Goal: Task Accomplishment & Management: Complete application form

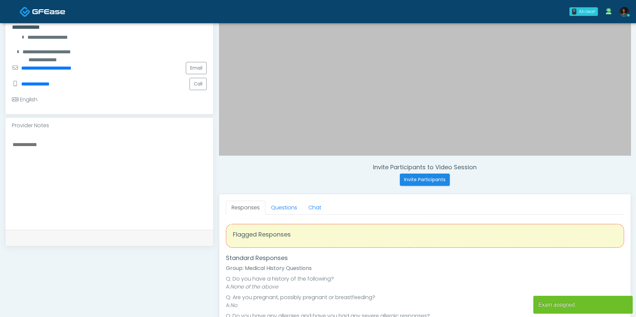
scroll to position [125, 0]
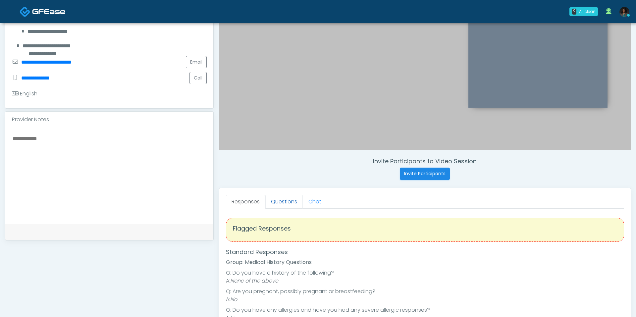
click at [290, 200] on link "Questions" at bounding box center [283, 202] width 37 height 14
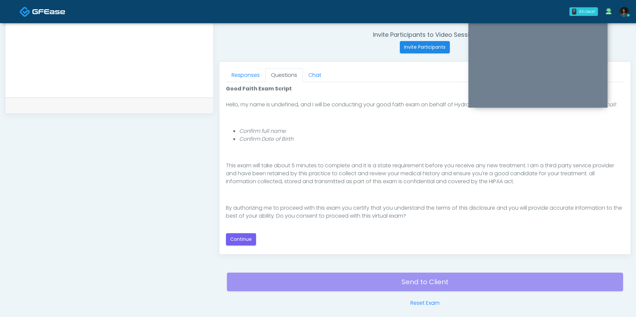
scroll to position [252, 0]
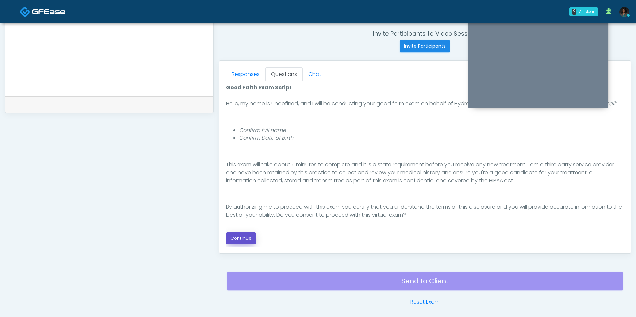
click at [245, 237] on button "Continue" at bounding box center [241, 238] width 30 height 12
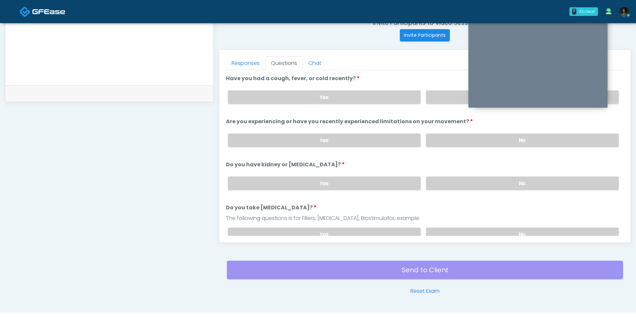
scroll to position [260, 0]
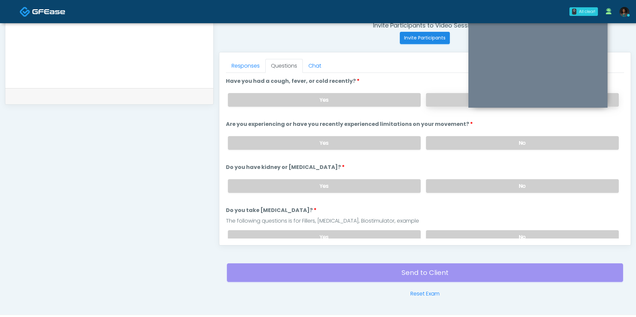
click at [441, 97] on label "No" at bounding box center [522, 100] width 193 height 14
click at [457, 140] on label "No" at bounding box center [522, 143] width 193 height 14
click at [460, 179] on label "No" at bounding box center [522, 186] width 193 height 14
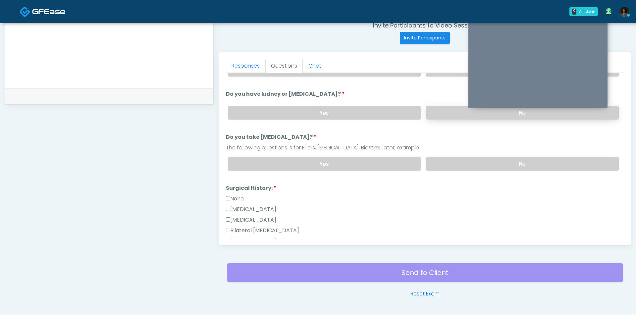
scroll to position [74, 0]
click at [459, 156] on label "No" at bounding box center [522, 163] width 193 height 14
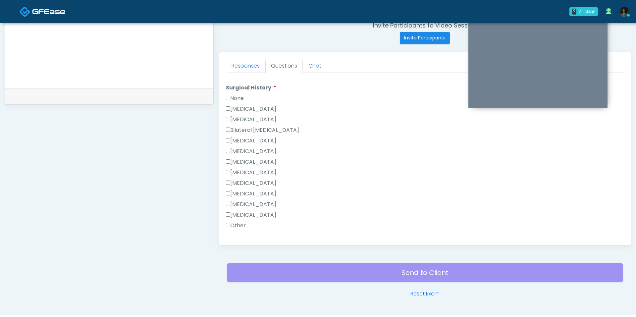
scroll to position [178, 0]
click at [241, 91] on label "None" at bounding box center [235, 94] width 18 height 8
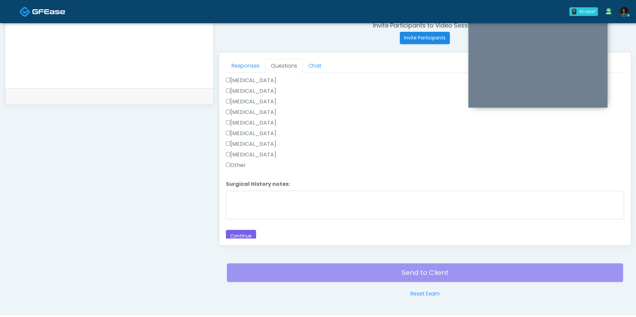
scroll to position [276, 0]
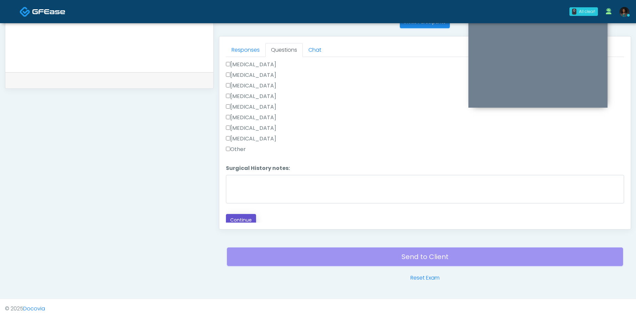
click at [242, 217] on button "Continue" at bounding box center [241, 220] width 30 height 12
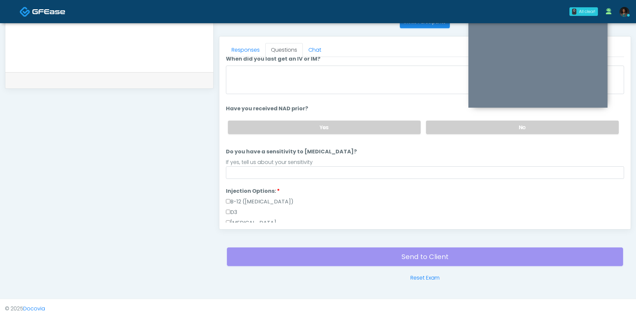
scroll to position [0, 0]
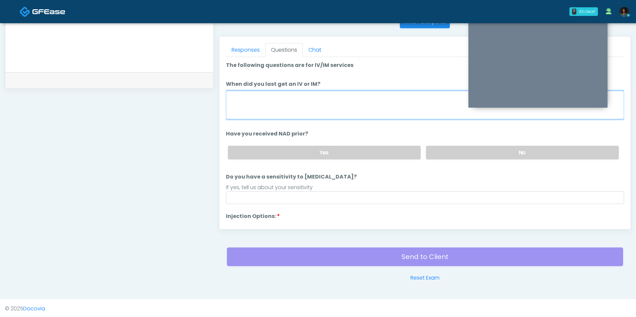
click at [295, 97] on textarea "When did you last get an IV or IM?" at bounding box center [425, 105] width 398 height 28
type textarea "*"
click at [299, 100] on textarea "*" at bounding box center [425, 105] width 398 height 28
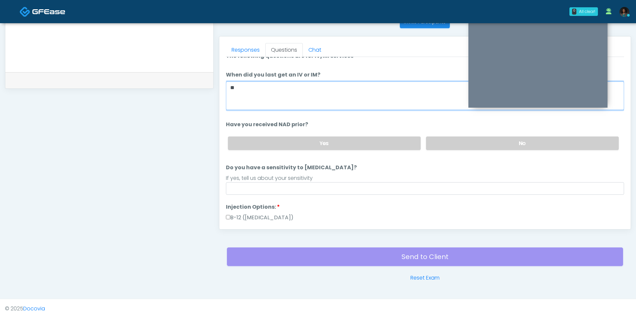
scroll to position [13, 0]
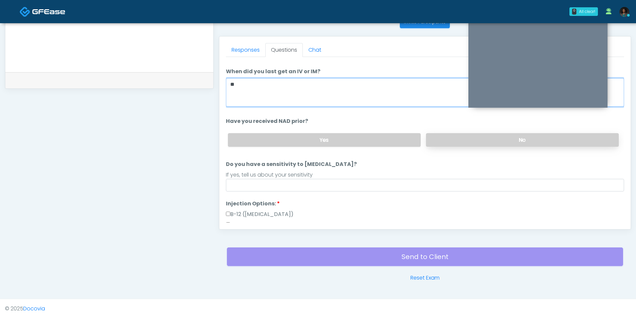
type textarea "**"
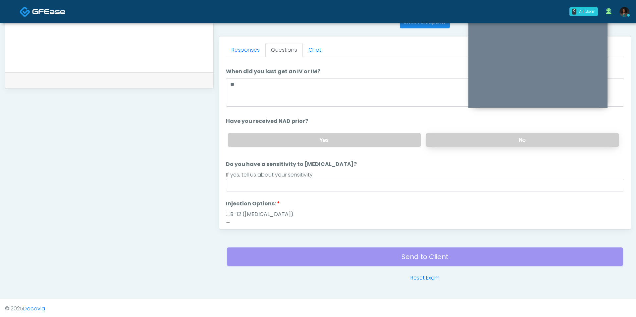
click at [455, 138] on label "No" at bounding box center [522, 140] width 193 height 14
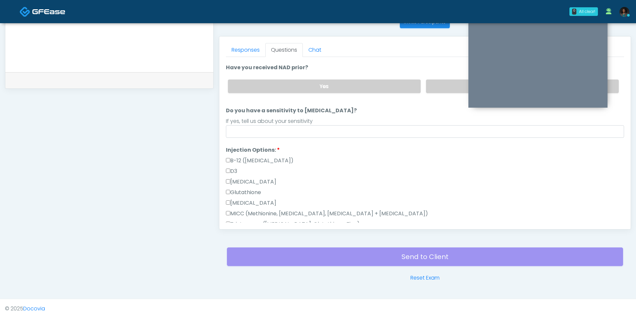
scroll to position [69, 0]
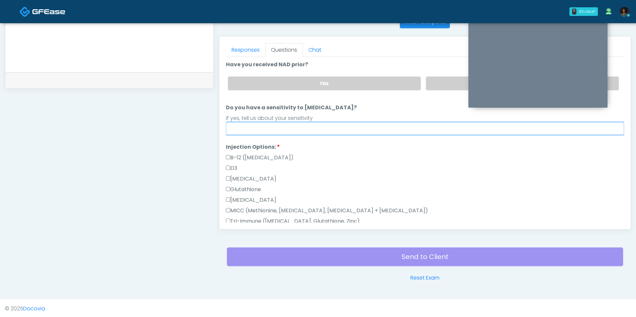
click at [300, 129] on input "Do you have a sensitivity to Niacin?" at bounding box center [425, 128] width 398 height 13
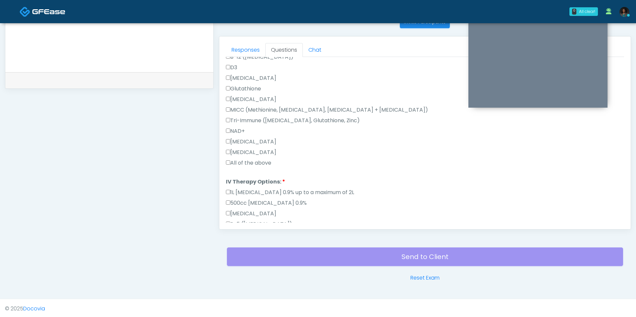
type input "**"
click at [258, 159] on label "All of the above" at bounding box center [248, 163] width 45 height 8
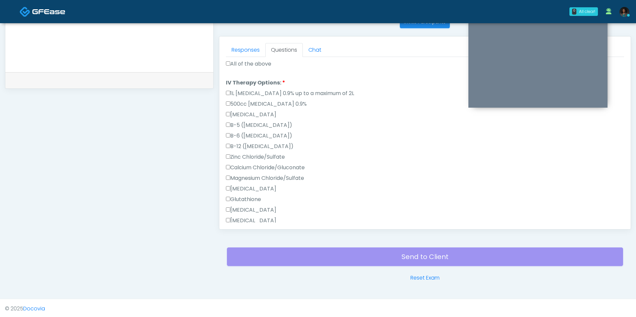
scroll to position [335, 0]
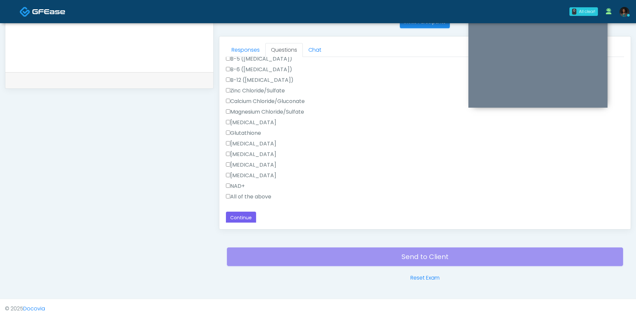
click at [240, 196] on label "All of the above" at bounding box center [248, 197] width 45 height 8
click at [243, 223] on div "Responses Questions Chat Good Faith Exam Script Good Faith Exam Script INTRODUC…" at bounding box center [424, 132] width 411 height 193
click at [244, 218] on button "Continue" at bounding box center [241, 218] width 30 height 12
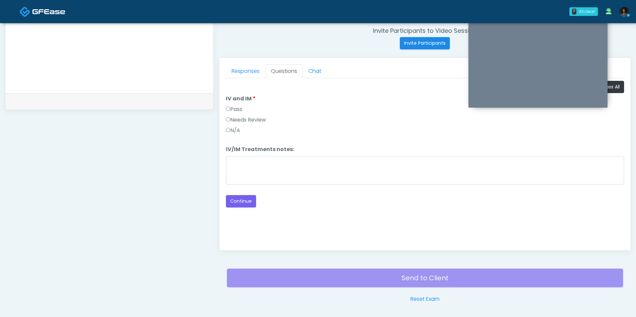
scroll to position [245, 0]
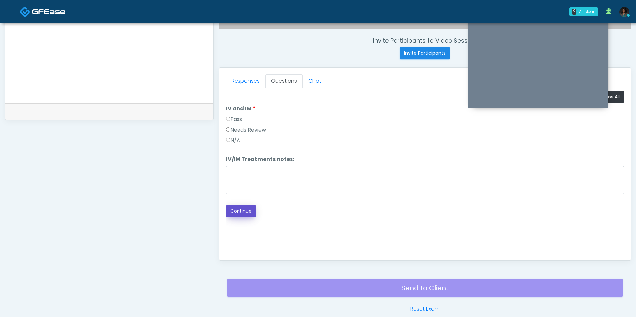
click at [242, 207] on button "Continue" at bounding box center [241, 211] width 30 height 12
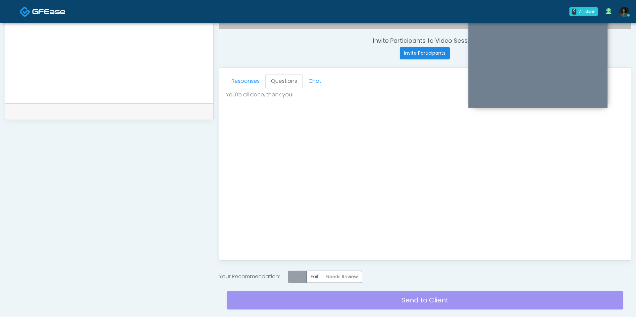
click at [293, 274] on label "Pass" at bounding box center [297, 277] width 19 height 12
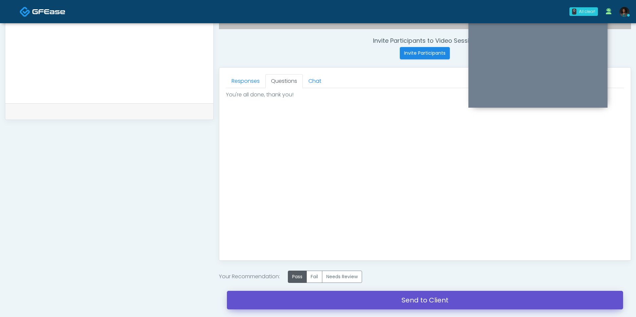
click at [398, 301] on link "Send to Client" at bounding box center [425, 300] width 396 height 19
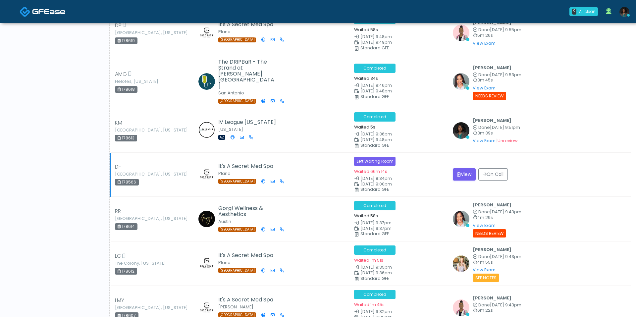
scroll to position [520, 0]
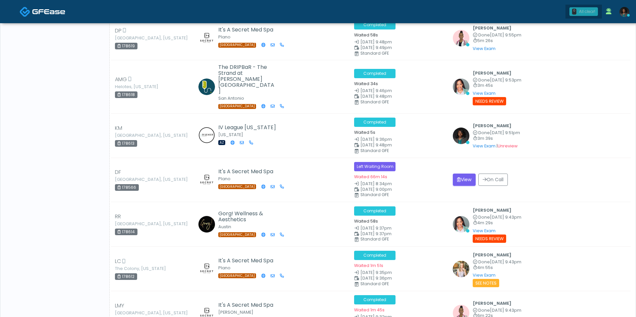
click at [578, 8] on div "0 All clear!" at bounding box center [583, 11] width 28 height 9
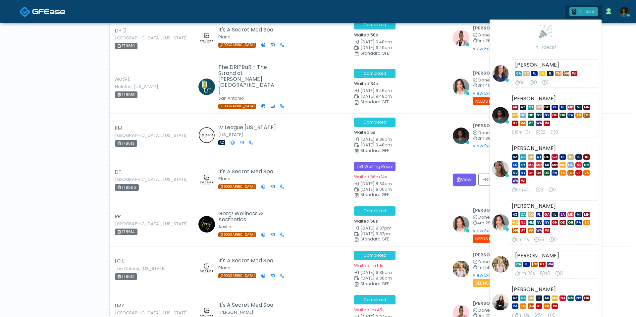
click at [578, 8] on div "0 All clear!" at bounding box center [583, 11] width 28 height 9
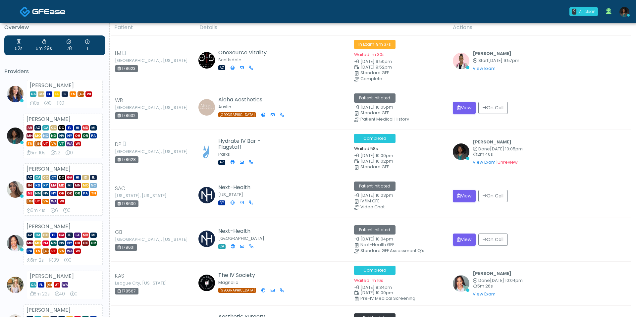
scroll to position [0, 0]
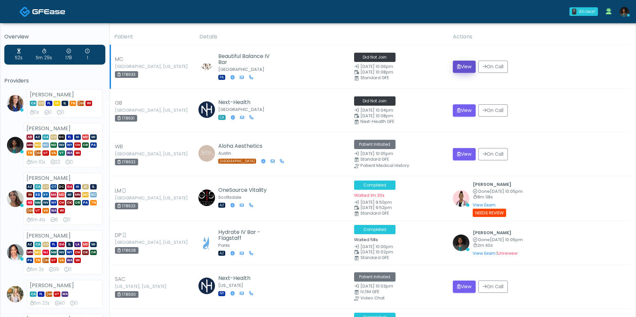
click at [464, 68] on button "View" at bounding box center [464, 67] width 23 height 12
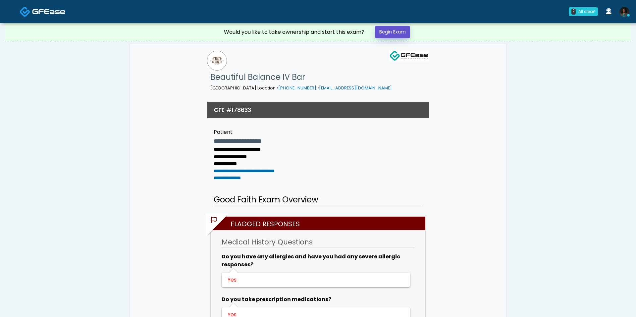
click at [386, 30] on link "Begin Exam" at bounding box center [392, 32] width 35 height 12
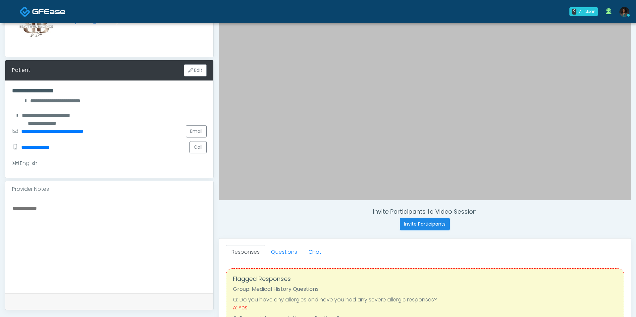
scroll to position [86, 0]
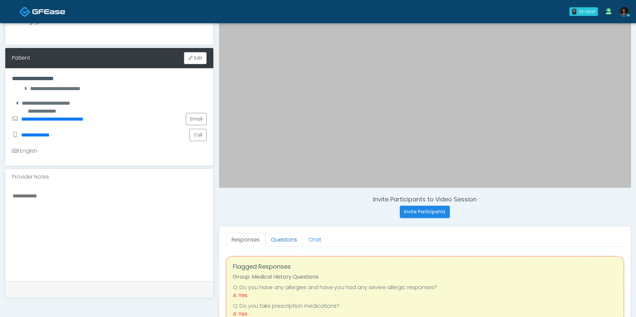
click at [289, 233] on link "Questions" at bounding box center [283, 240] width 37 height 14
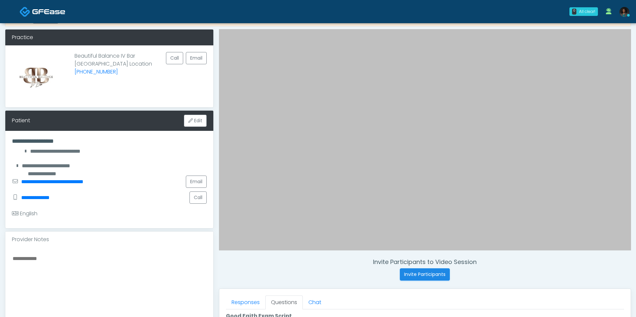
scroll to position [16, 0]
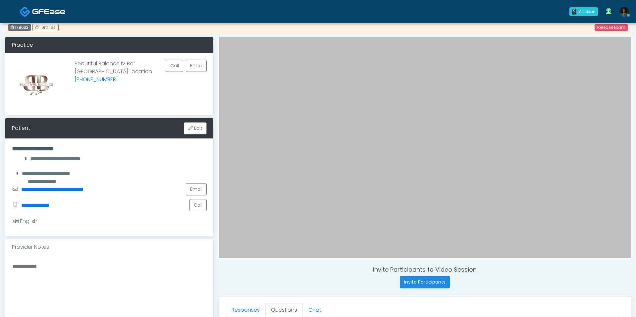
click at [285, 307] on link "Questions" at bounding box center [283, 310] width 37 height 14
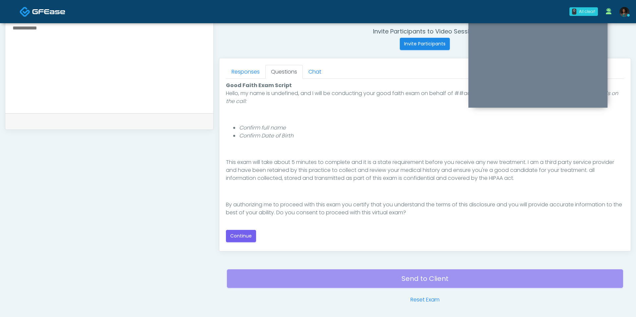
scroll to position [255, 0]
click at [251, 236] on button "Continue" at bounding box center [241, 235] width 30 height 12
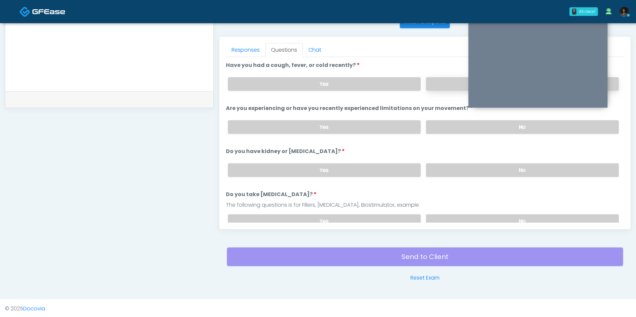
click at [446, 79] on label "No" at bounding box center [522, 84] width 193 height 14
click at [455, 126] on label "No" at bounding box center [522, 127] width 193 height 14
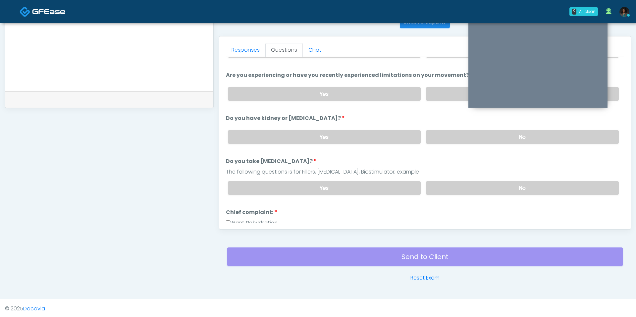
scroll to position [35, 0]
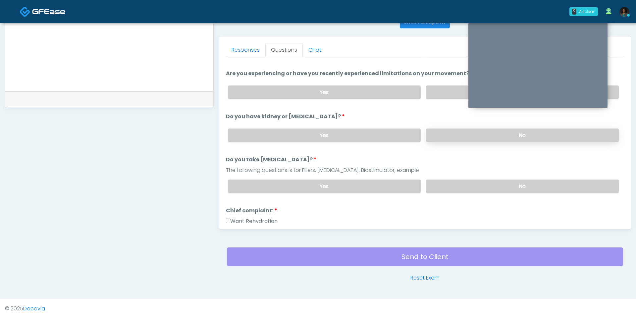
click at [466, 133] on label "No" at bounding box center [522, 136] width 193 height 14
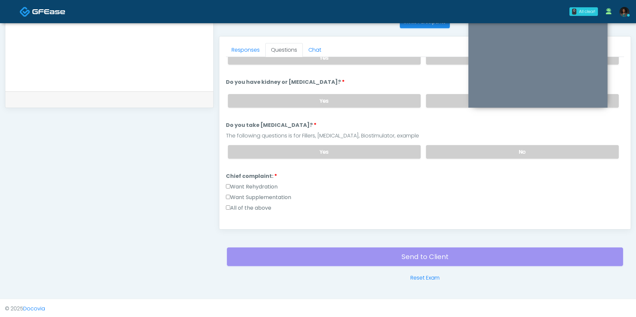
scroll to position [73, 0]
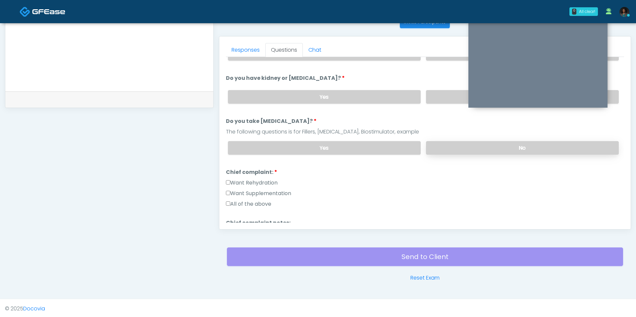
click at [440, 145] on label "No" at bounding box center [522, 148] width 193 height 14
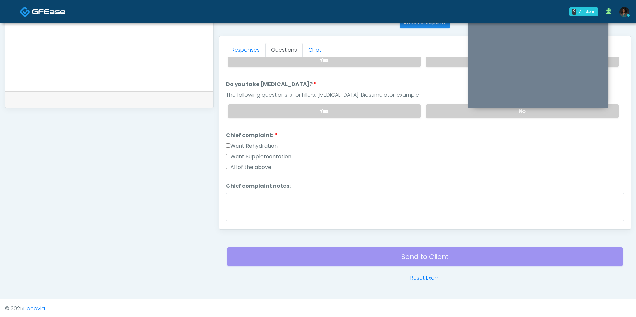
scroll to position [111, 0]
click at [252, 141] on label "Want Rehydration" at bounding box center [252, 145] width 52 height 8
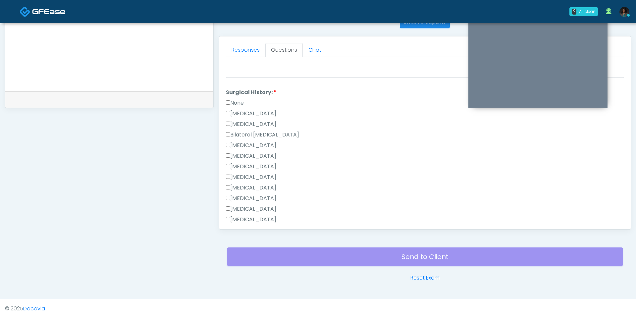
scroll to position [256, 0]
click at [260, 109] on label "Cesarean Section" at bounding box center [251, 111] width 50 height 8
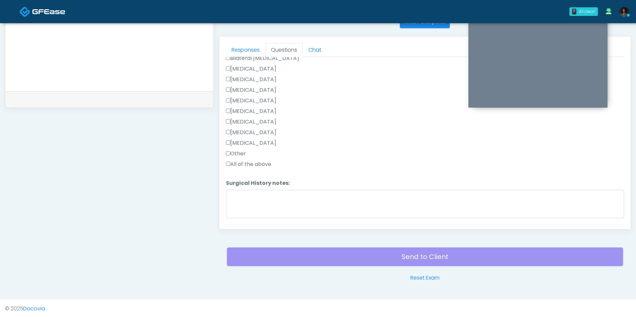
scroll to position [344, 0]
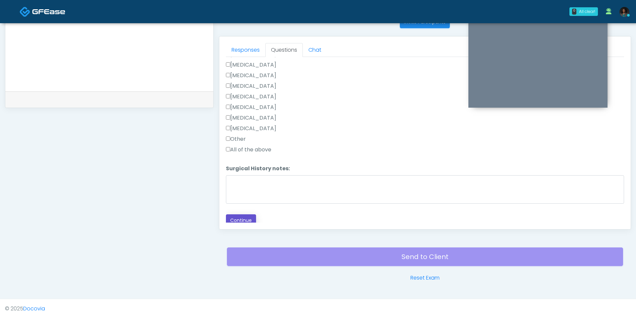
click at [248, 215] on button "Continue" at bounding box center [241, 220] width 30 height 12
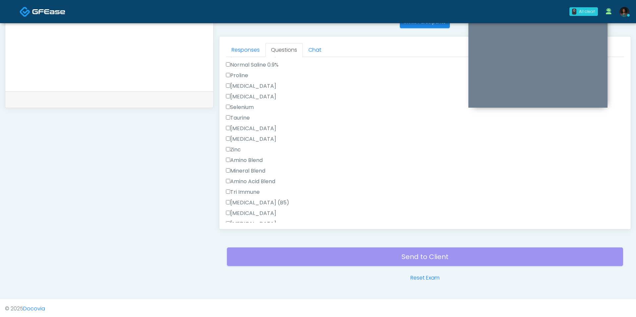
scroll to position [0, 0]
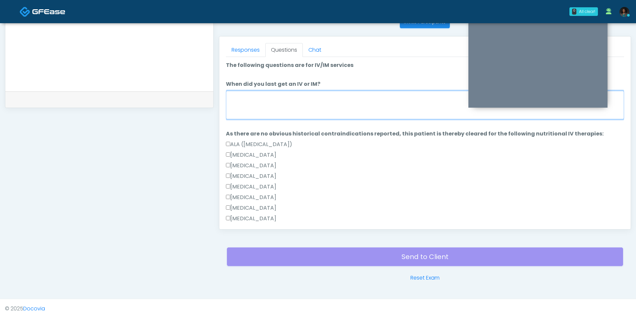
click at [269, 112] on textarea "When did you last get an IV or IM?" at bounding box center [425, 105] width 398 height 28
click at [234, 96] on textarea "**********" at bounding box center [425, 105] width 398 height 28
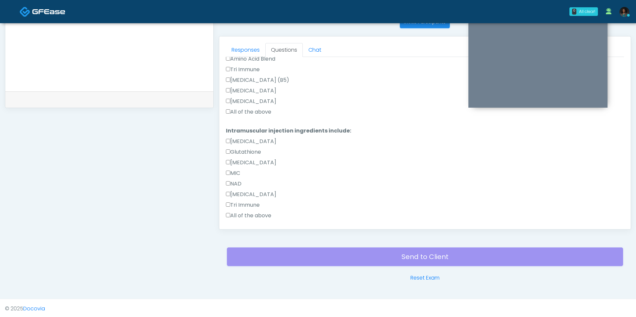
scroll to position [468, 0]
type textarea "**********"
click at [248, 113] on label "All of the above" at bounding box center [248, 111] width 45 height 8
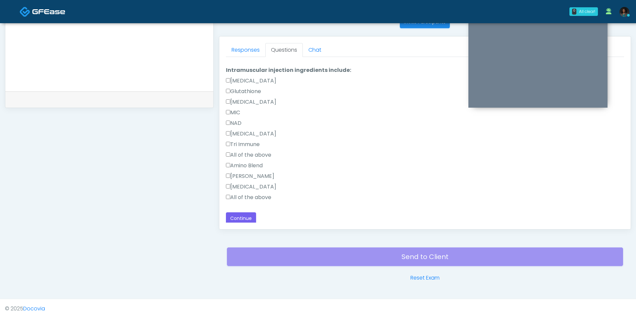
scroll to position [529, 0]
click at [238, 192] on label "All of the above" at bounding box center [248, 196] width 45 height 8
click at [236, 218] on button "Continue" at bounding box center [241, 217] width 30 height 12
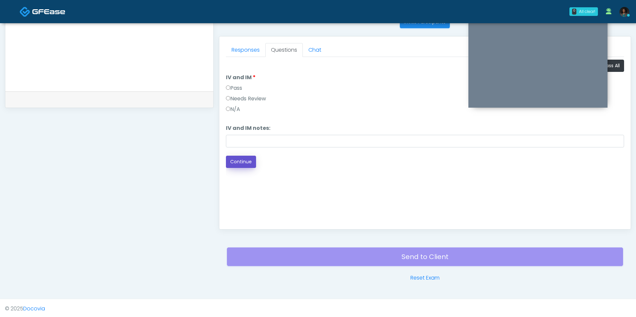
click at [249, 161] on button "Continue" at bounding box center [241, 162] width 30 height 12
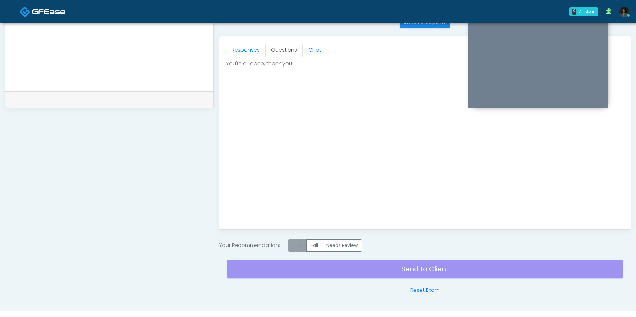
click at [297, 249] on label "Pass" at bounding box center [297, 245] width 19 height 12
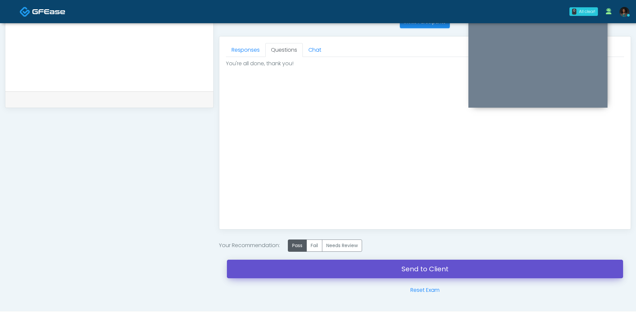
click at [322, 263] on link "Send to Client" at bounding box center [425, 269] width 396 height 19
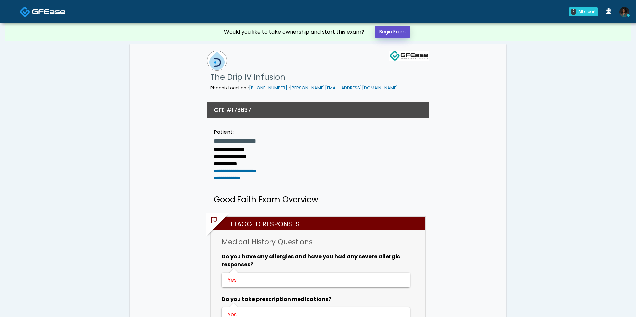
click at [397, 31] on link "Begin Exam" at bounding box center [392, 32] width 35 height 12
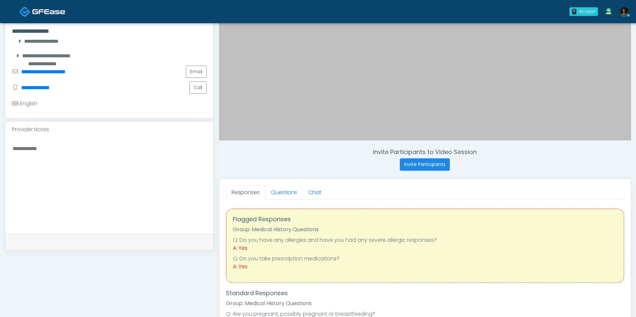
scroll to position [139, 0]
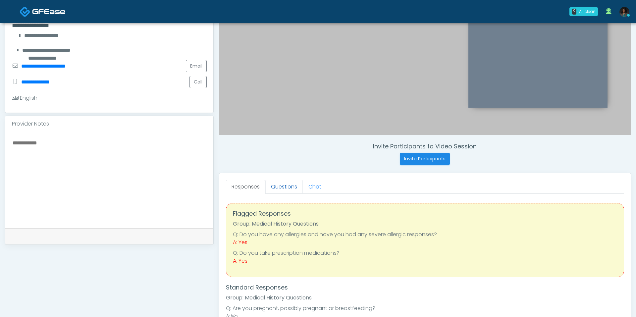
click at [289, 185] on link "Questions" at bounding box center [283, 187] width 37 height 14
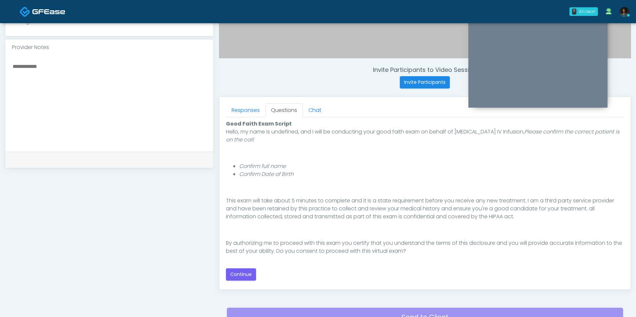
scroll to position [226, 0]
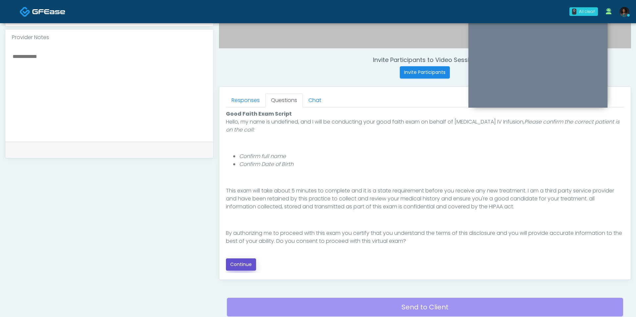
click at [252, 265] on button "Continue" at bounding box center [241, 264] width 30 height 12
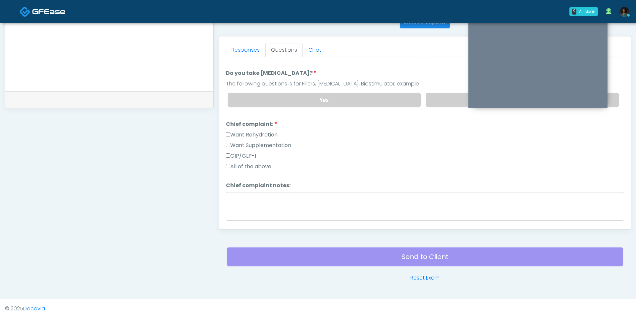
scroll to position [0, 0]
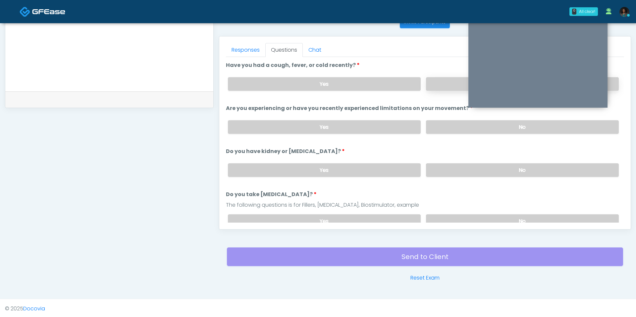
click at [446, 81] on label "No" at bounding box center [522, 84] width 193 height 14
click at [445, 129] on label "No" at bounding box center [522, 127] width 193 height 14
click at [453, 170] on label "No" at bounding box center [522, 170] width 193 height 14
click at [448, 219] on label "No" at bounding box center [522, 221] width 193 height 14
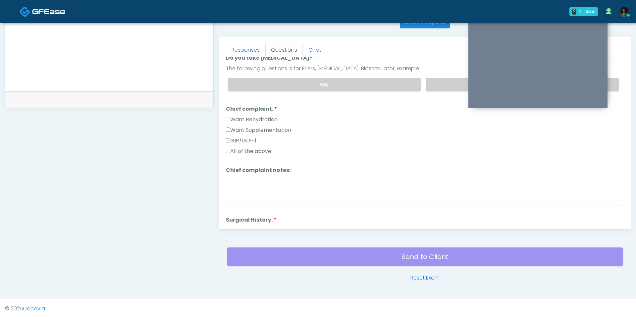
click at [274, 116] on label "Want Rehydration" at bounding box center [252, 120] width 52 height 8
click at [274, 126] on label "Want Supplementation" at bounding box center [258, 130] width 65 height 8
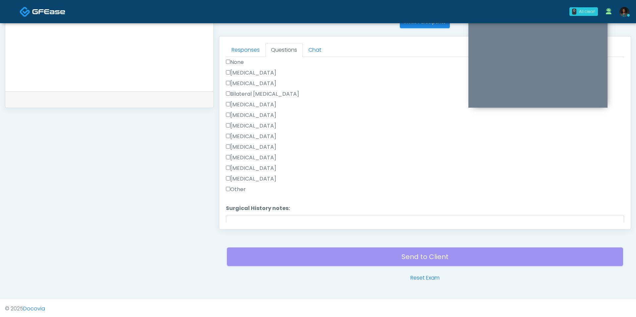
scroll to position [300, 0]
click at [240, 66] on label "None" at bounding box center [235, 67] width 18 height 8
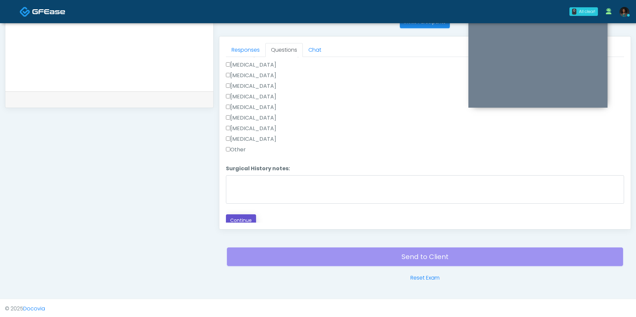
click at [249, 214] on button "Continue" at bounding box center [241, 220] width 30 height 12
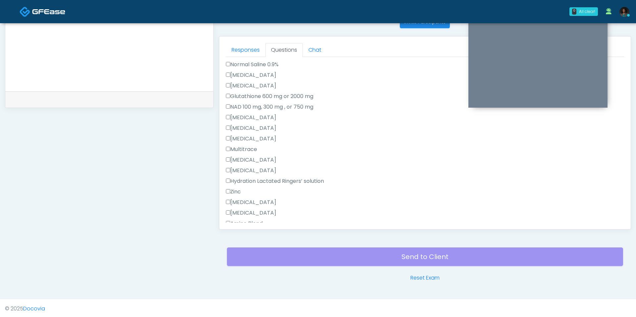
scroll to position [0, 0]
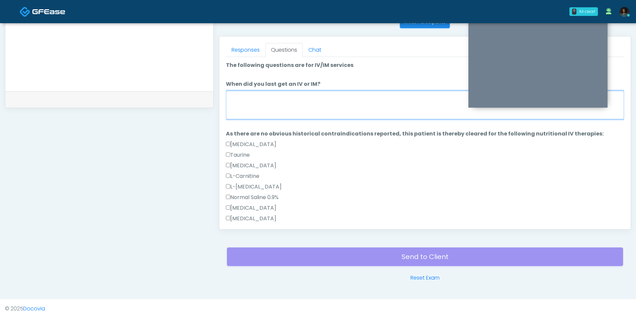
click at [320, 113] on textarea "When did you last get an IV or IM?" at bounding box center [425, 105] width 398 height 28
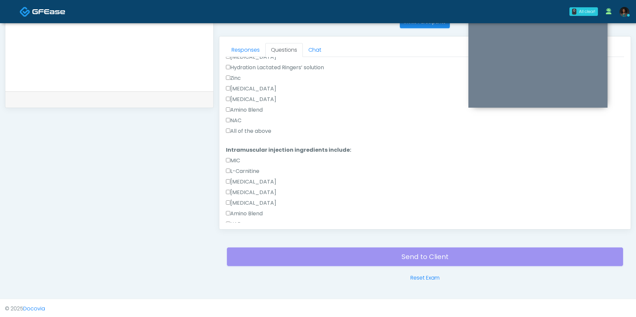
scroll to position [252, 0]
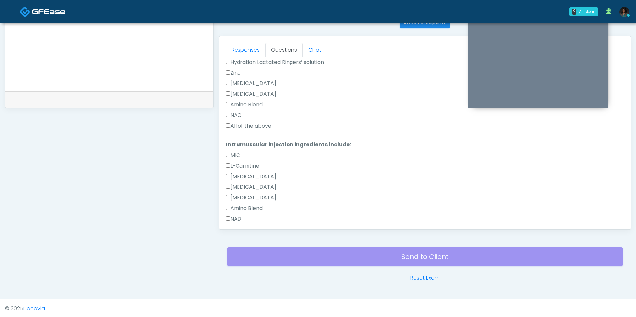
type textarea "***"
click at [237, 124] on label "All of the above" at bounding box center [248, 126] width 45 height 8
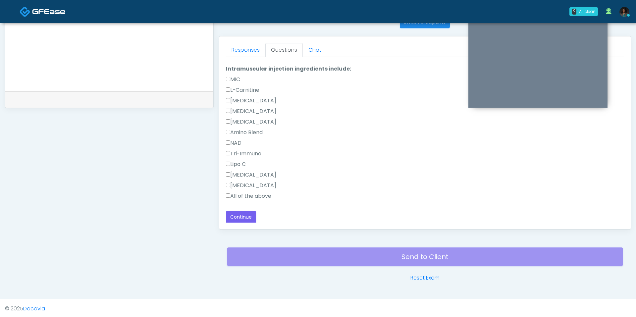
click at [251, 194] on label "All of the above" at bounding box center [248, 196] width 45 height 8
click at [249, 211] on button "Continue" at bounding box center [241, 217] width 30 height 12
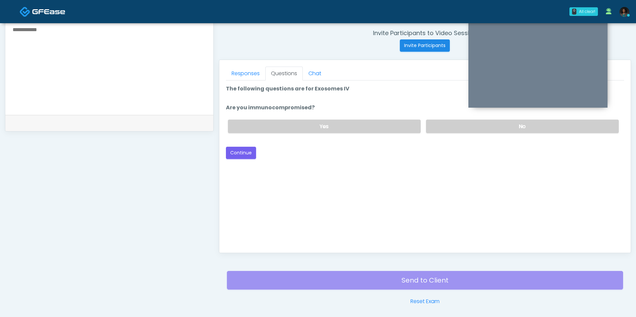
scroll to position [251, 0]
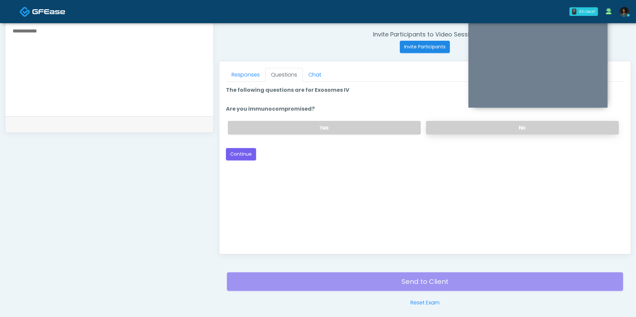
click at [456, 126] on label "No" at bounding box center [522, 128] width 193 height 14
click at [242, 150] on button "Continue" at bounding box center [241, 154] width 30 height 12
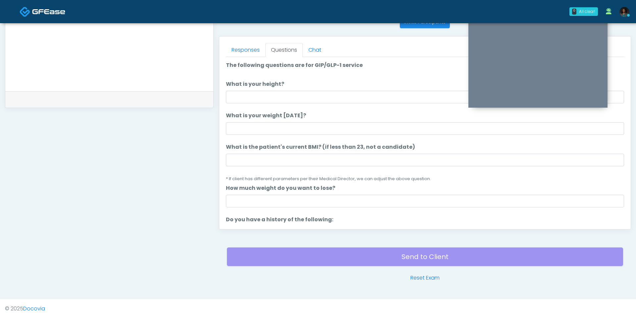
scroll to position [243, 0]
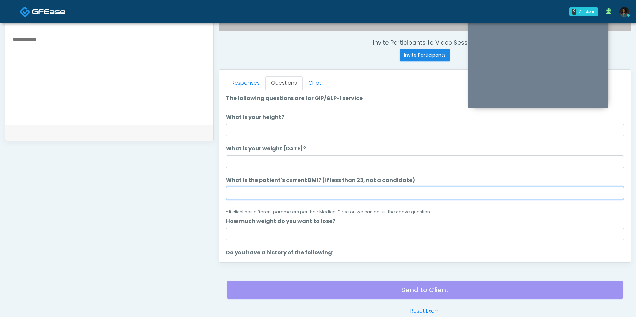
click at [278, 193] on input "What is the patient's current BMI? (if less than 23, not a candidate)" at bounding box center [425, 193] width 398 height 13
type input "****"
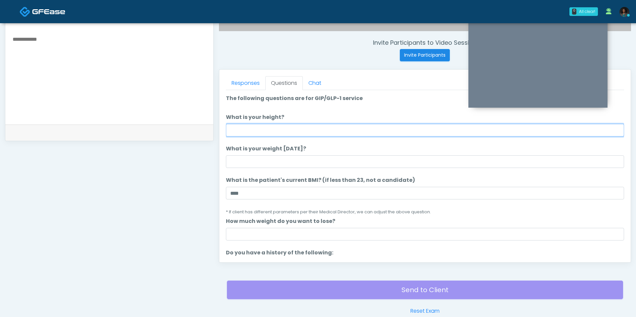
click at [269, 130] on input "What is your height?" at bounding box center [425, 130] width 398 height 13
type input "****"
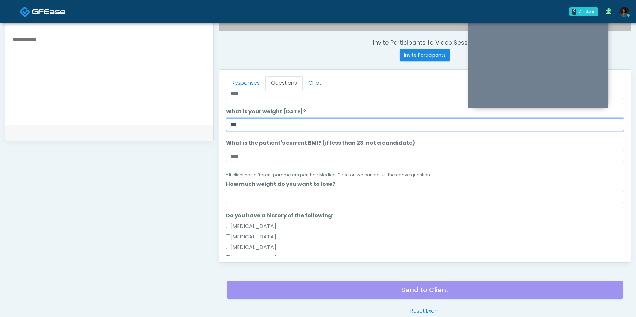
scroll to position [39, 0]
type input "***"
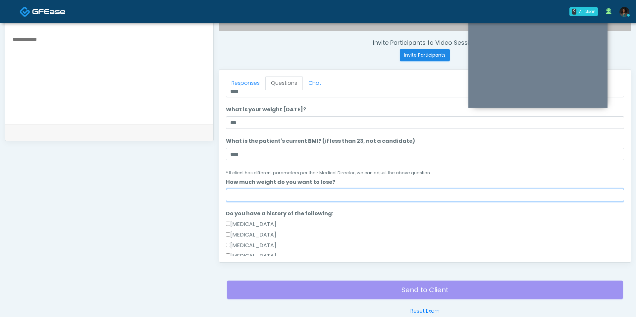
click at [299, 190] on input "How much weight do you want to lose?" at bounding box center [425, 195] width 398 height 13
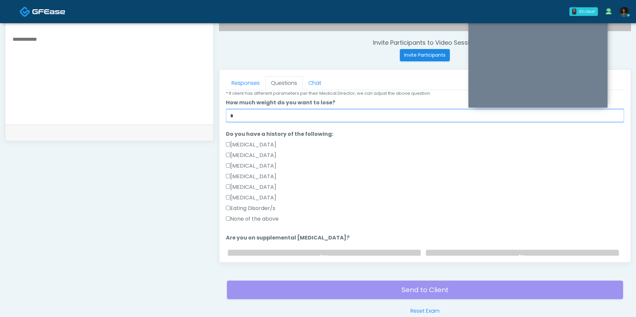
scroll to position [132, 0]
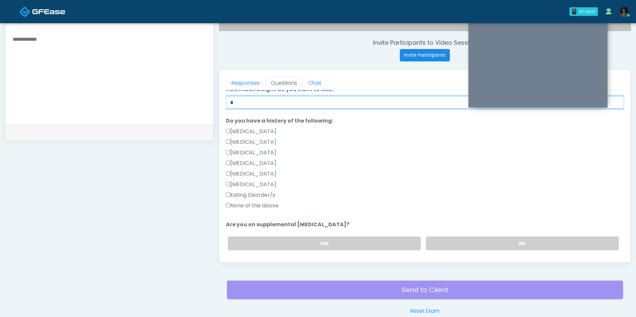
type input "*"
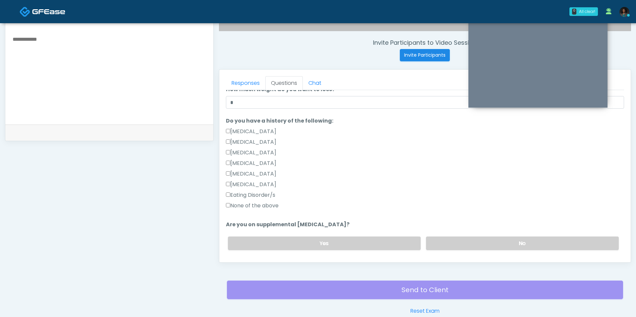
click at [264, 206] on label "None of the above" at bounding box center [252, 206] width 53 height 8
click at [450, 239] on label "No" at bounding box center [522, 243] width 193 height 14
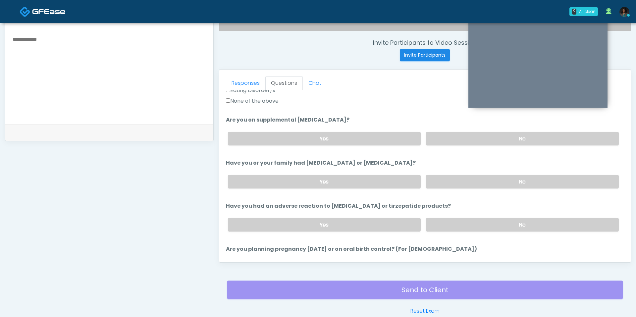
scroll to position [237, 0]
click at [449, 181] on label "No" at bounding box center [522, 181] width 193 height 14
click at [457, 219] on label "No" at bounding box center [522, 224] width 193 height 14
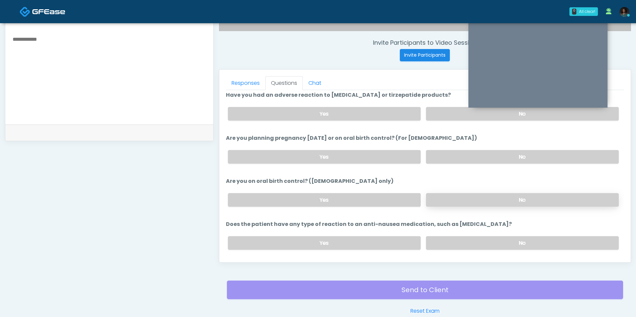
scroll to position [348, 0]
click at [448, 155] on label "No" at bounding box center [522, 156] width 193 height 14
click at [454, 196] on label "No" at bounding box center [522, 199] width 193 height 14
click at [458, 238] on label "No" at bounding box center [522, 242] width 193 height 14
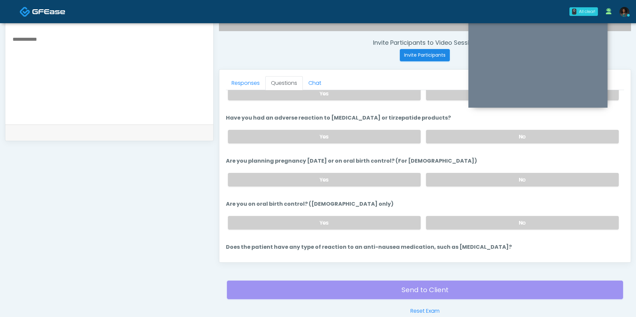
scroll to position [362, 0]
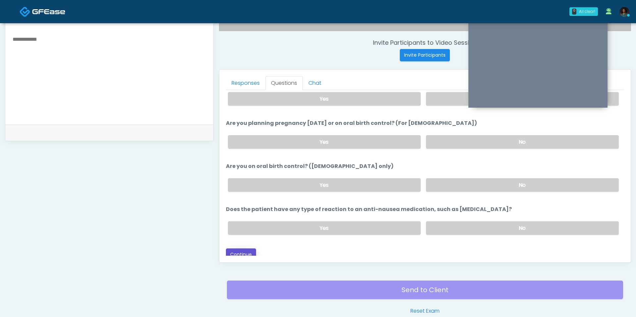
click at [248, 248] on button "Continue" at bounding box center [241, 254] width 30 height 12
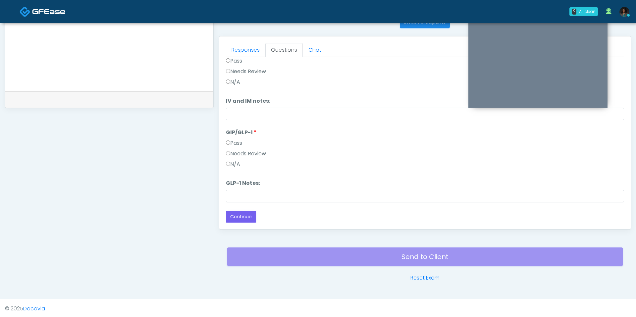
scroll to position [0, 0]
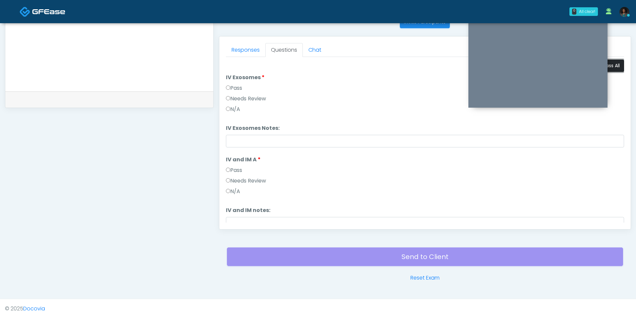
click at [615, 65] on button "Pass All" at bounding box center [611, 66] width 25 height 12
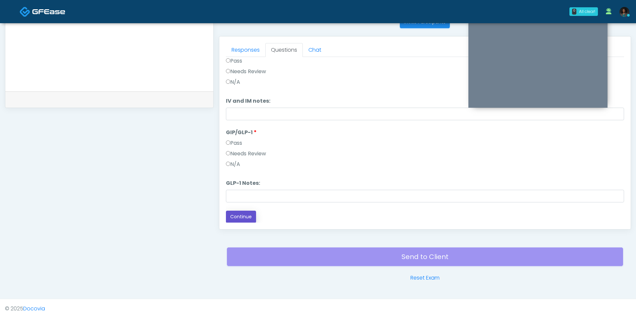
click at [250, 217] on button "Continue" at bounding box center [241, 217] width 30 height 12
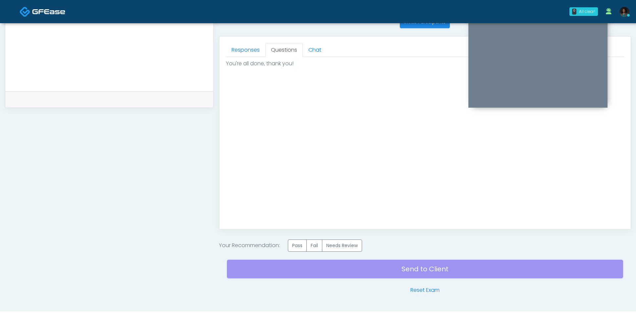
scroll to position [0, 0]
click at [299, 241] on label "Pass" at bounding box center [297, 245] width 19 height 12
click at [345, 264] on div "Send to Client Reset Exam" at bounding box center [425, 273] width 396 height 42
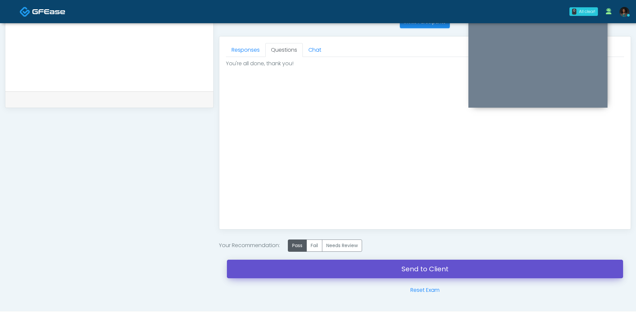
click at [346, 264] on link "Send to Client" at bounding box center [425, 269] width 396 height 19
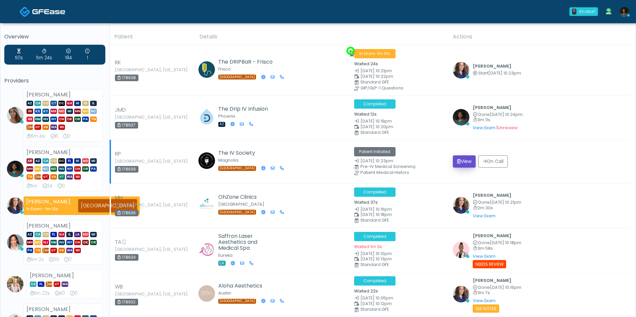
click at [463, 163] on button "View" at bounding box center [464, 161] width 23 height 12
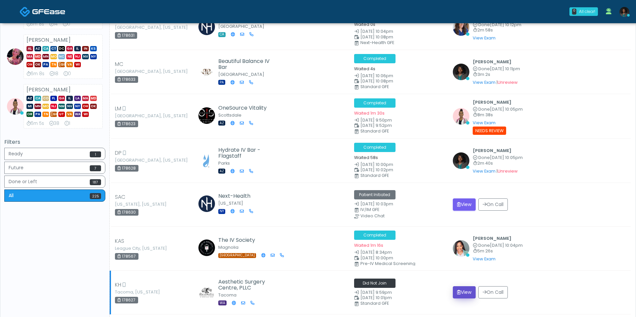
click at [473, 288] on button "View" at bounding box center [464, 292] width 23 height 12
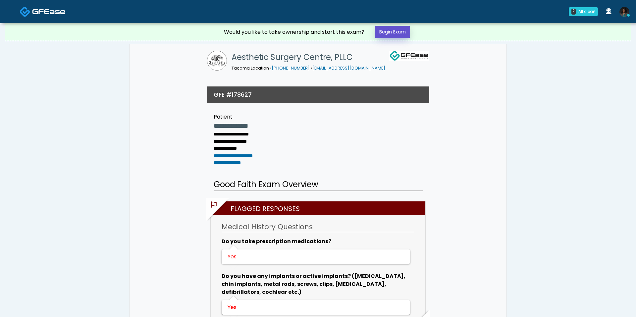
click at [383, 36] on link "Begin Exam" at bounding box center [392, 32] width 35 height 12
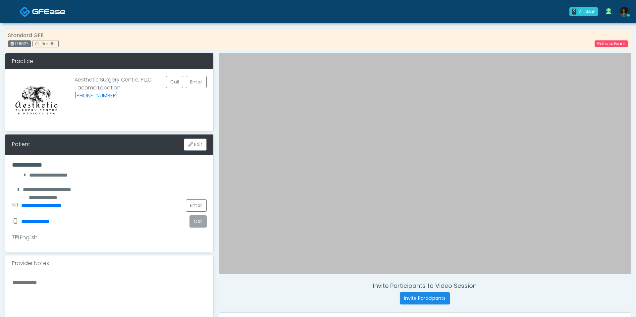
click at [197, 225] on button "Call" at bounding box center [197, 221] width 17 height 12
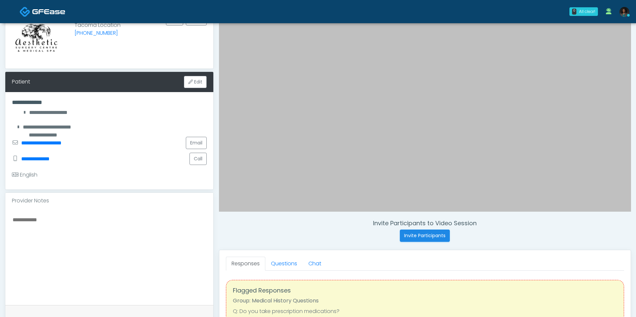
scroll to position [67, 0]
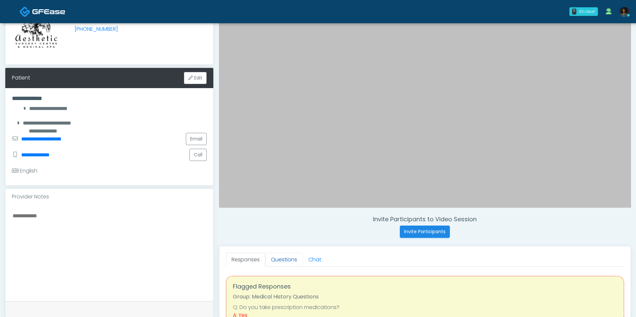
click at [275, 258] on link "Questions" at bounding box center [283, 260] width 37 height 14
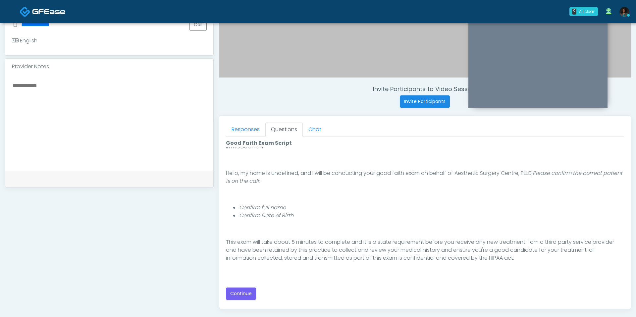
scroll to position [53, 0]
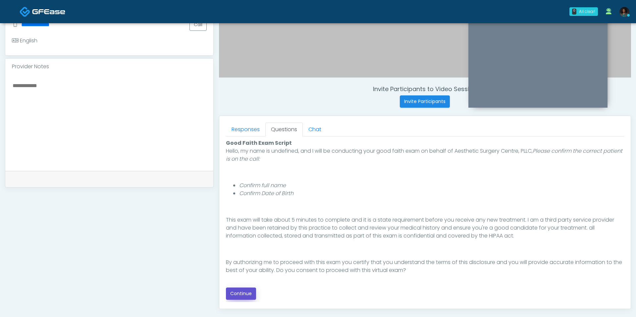
click at [252, 287] on button "Continue" at bounding box center [241, 293] width 30 height 12
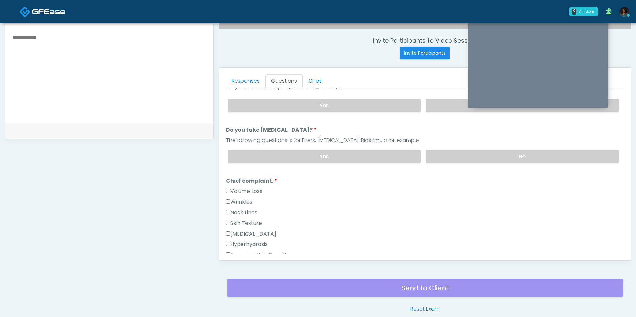
scroll to position [0, 0]
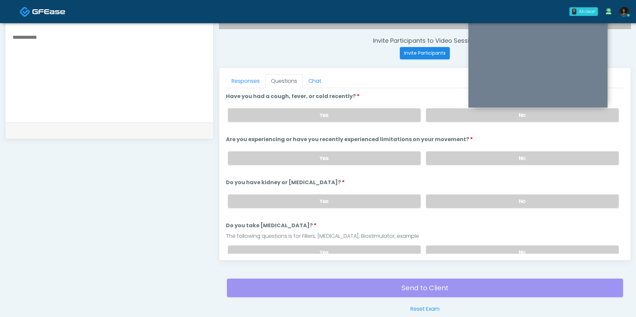
click at [461, 163] on div "Yes No" at bounding box center [423, 158] width 401 height 24
click at [458, 158] on label "No" at bounding box center [522, 158] width 193 height 14
click at [453, 115] on label "No" at bounding box center [522, 115] width 193 height 14
click at [455, 199] on label "No" at bounding box center [522, 201] width 193 height 14
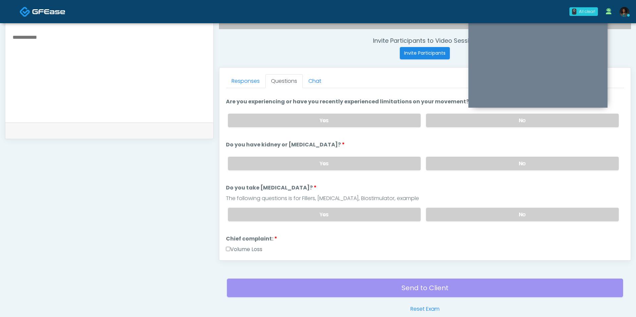
scroll to position [55, 0]
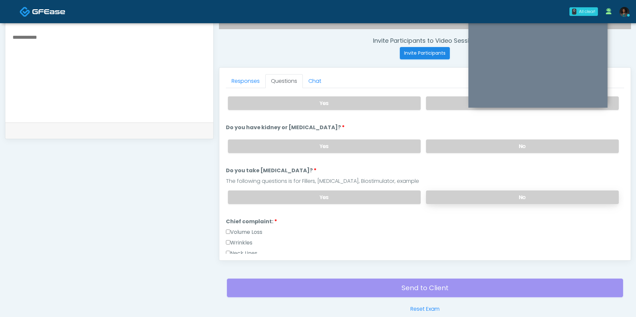
click at [449, 194] on label "No" at bounding box center [522, 197] width 193 height 14
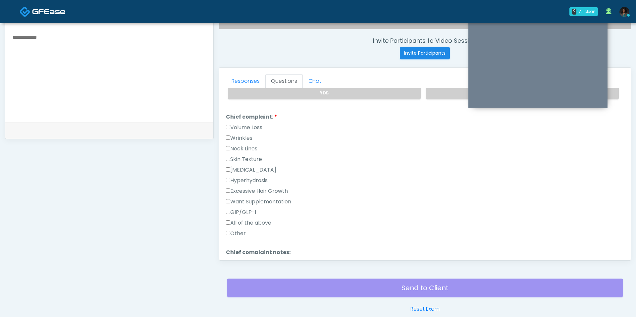
scroll to position [164, 0]
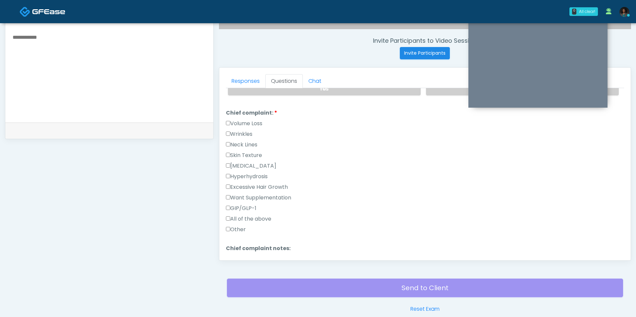
click at [269, 194] on label "Want Supplementation" at bounding box center [258, 198] width 65 height 8
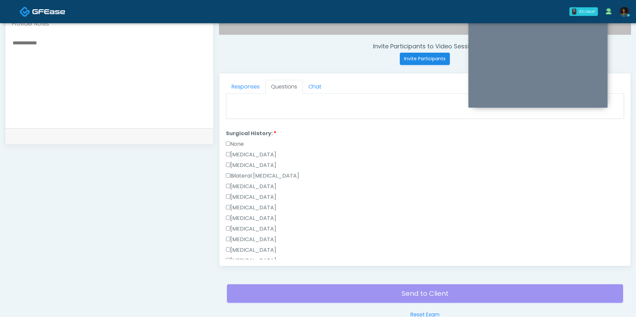
scroll to position [241, 0]
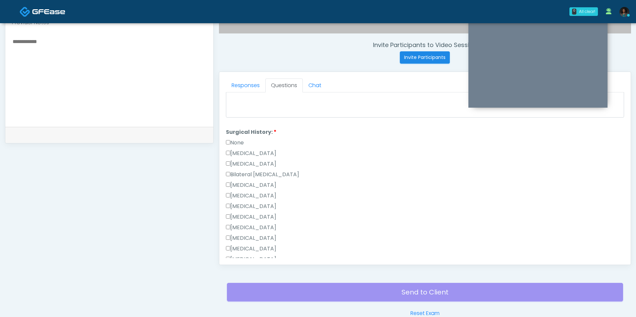
click at [264, 181] on label "Breast Augmentation" at bounding box center [251, 185] width 50 height 8
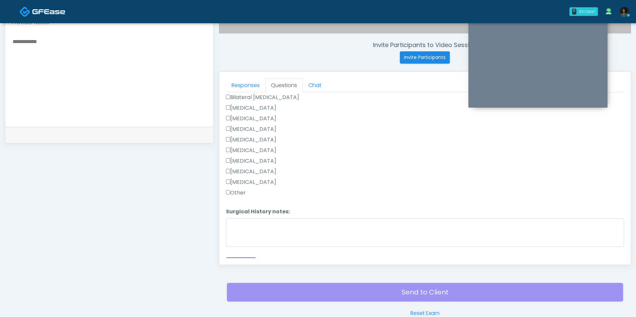
scroll to position [419, 0]
click at [252, 253] on button "Continue" at bounding box center [241, 256] width 30 height 12
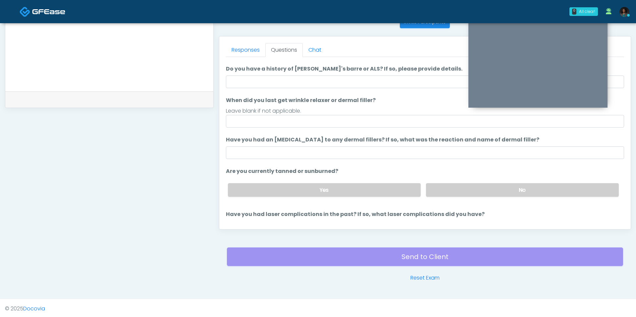
scroll to position [0, 0]
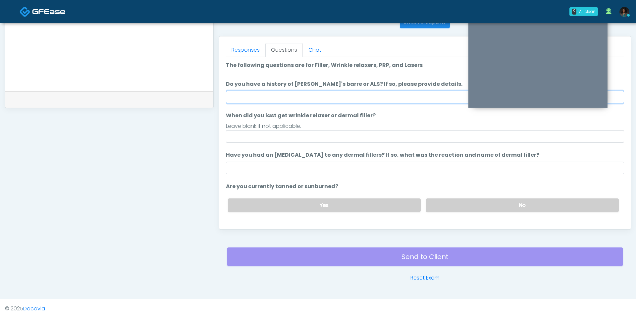
click at [340, 95] on input "Do you have a history of Guillain's barre or ALS? If so, please provide details." at bounding box center [425, 97] width 398 height 13
type input "**"
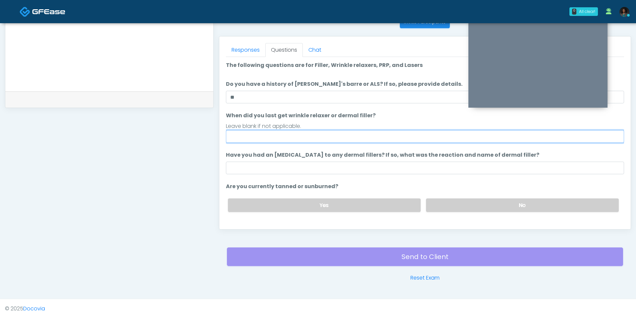
click at [280, 137] on input "When did you last get wrinkle relaxer or dermal filler?" at bounding box center [425, 136] width 398 height 13
click at [283, 142] on input "When did you last get wrinkle relaxer or dermal filler?" at bounding box center [425, 136] width 398 height 13
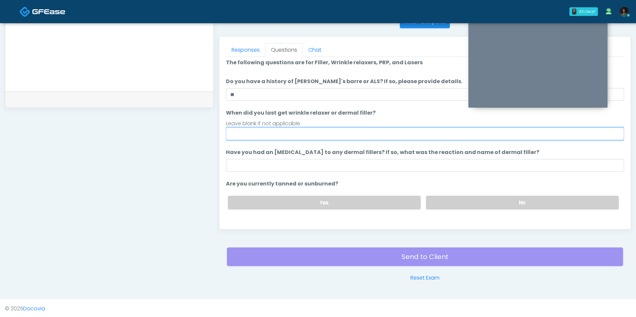
scroll to position [7, 0]
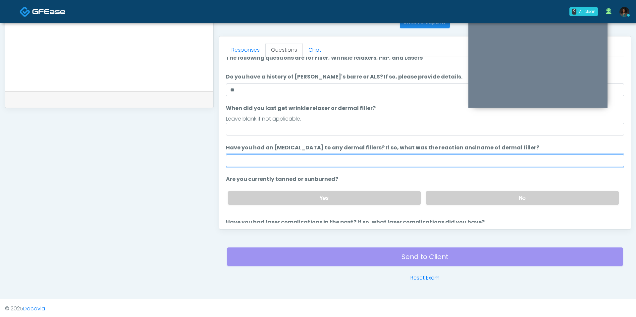
click at [373, 159] on input "Have you had an allergic response to any dermal fillers? If so, what was the re…" at bounding box center [425, 160] width 398 height 13
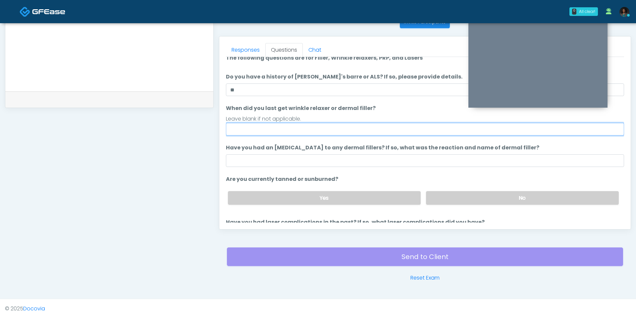
click at [340, 133] on input "When did you last get wrinkle relaxer or dermal filler?" at bounding box center [425, 129] width 398 height 13
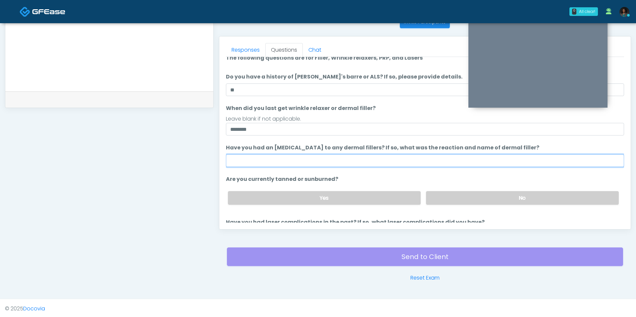
click at [326, 156] on input "Have you had an allergic response to any dermal fillers? If so, what was the re…" at bounding box center [425, 160] width 398 height 13
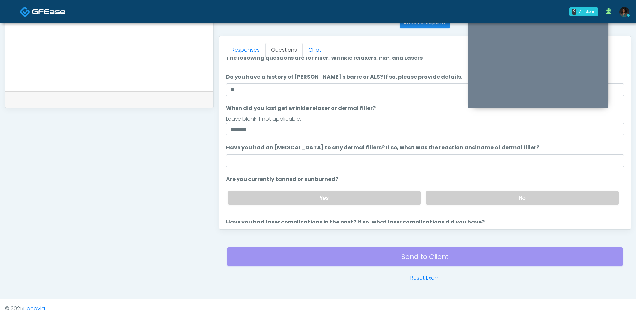
click at [449, 186] on div "Yes No" at bounding box center [423, 198] width 401 height 24
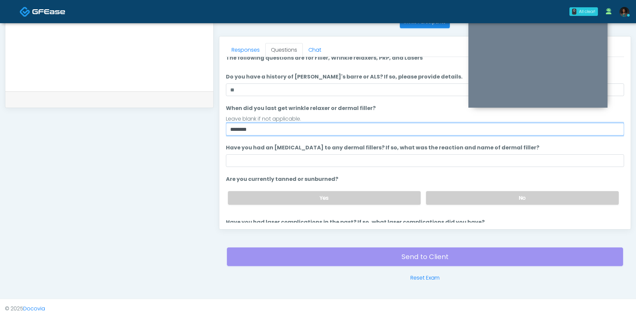
click at [236, 129] on input "********" at bounding box center [425, 129] width 398 height 13
type input "********"
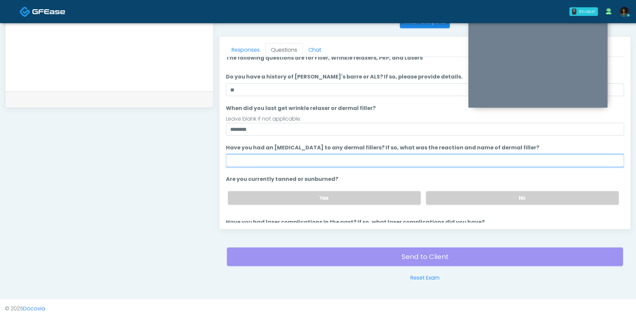
click at [252, 155] on input "Have you had an allergic response to any dermal fillers? If so, what was the re…" at bounding box center [425, 160] width 398 height 13
type input "**"
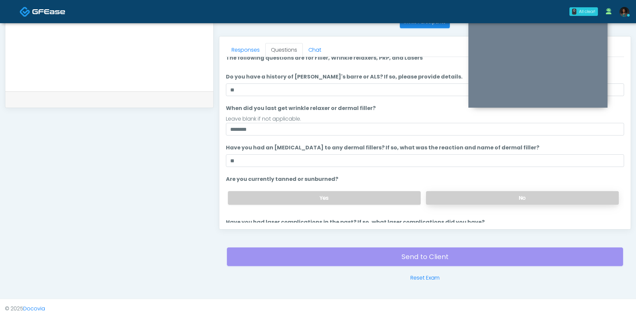
click at [426, 194] on label "No" at bounding box center [522, 198] width 193 height 14
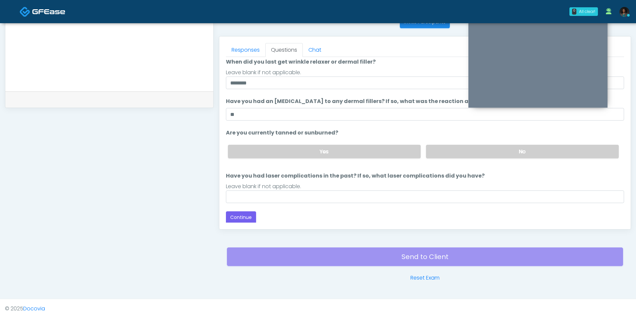
click at [400, 180] on li "Have you had laser complications in the past? If so, what laser complications d…" at bounding box center [425, 187] width 398 height 31
click at [400, 213] on div "Back Continue" at bounding box center [425, 217] width 398 height 12
click at [398, 198] on input "Have you had laser complications in the past? If so, what laser complications d…" at bounding box center [425, 196] width 398 height 13
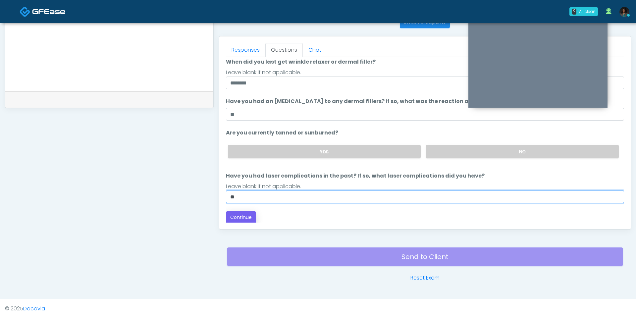
type input "**"
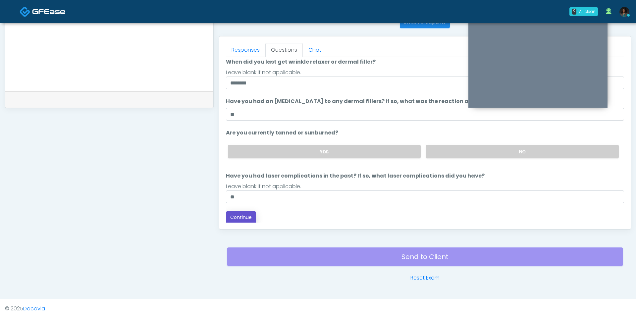
click at [240, 221] on button "Continue" at bounding box center [241, 217] width 30 height 12
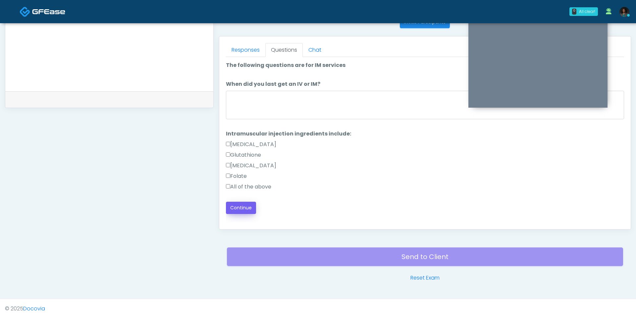
scroll to position [0, 0]
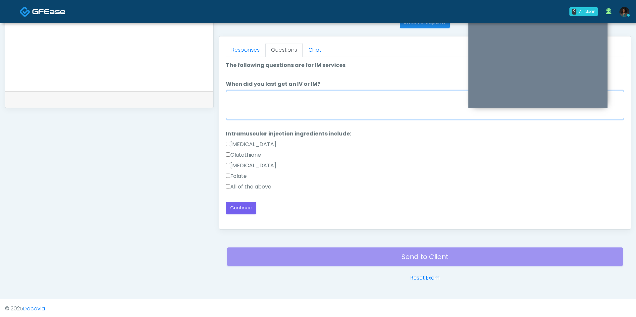
click at [312, 112] on textarea "When did you last get an IV or IM?" at bounding box center [425, 105] width 398 height 28
type textarea "*"
type textarea "**********"
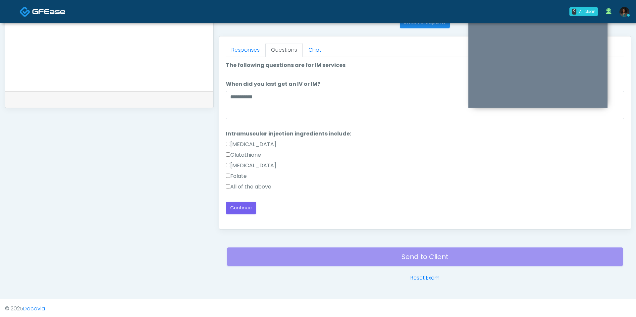
click at [243, 185] on label "All of the above" at bounding box center [248, 187] width 45 height 8
click at [243, 204] on button "Continue" at bounding box center [241, 208] width 30 height 12
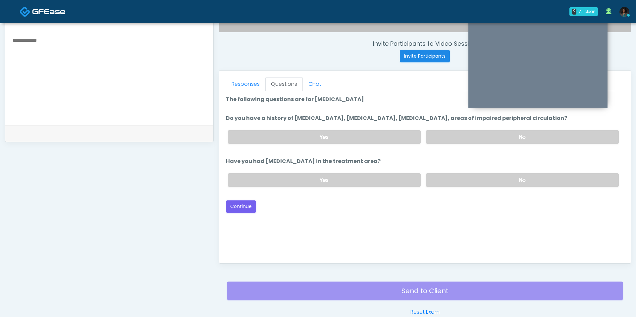
scroll to position [237, 0]
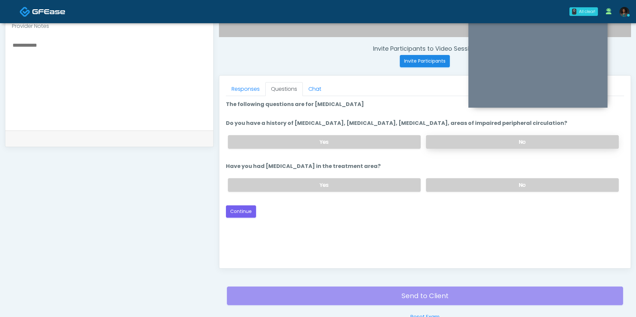
click at [442, 138] on label "No" at bounding box center [522, 142] width 193 height 14
click at [435, 191] on div "Yes No" at bounding box center [423, 185] width 401 height 24
click at [436, 184] on label "No" at bounding box center [522, 185] width 193 height 14
click at [244, 208] on button "Continue" at bounding box center [241, 211] width 30 height 12
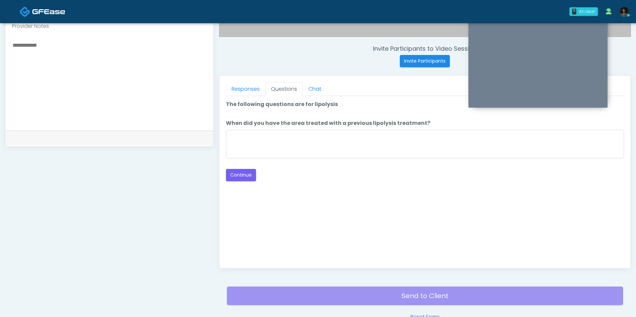
scroll to position [276, 0]
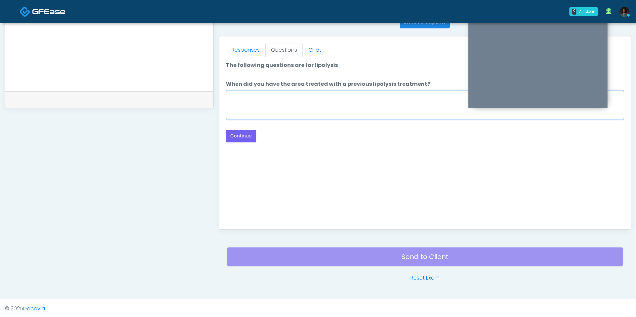
click at [289, 114] on textarea "When did you have the area treated with a previous lipolysis treatment?" at bounding box center [425, 105] width 398 height 28
type textarea "*"
type textarea "***"
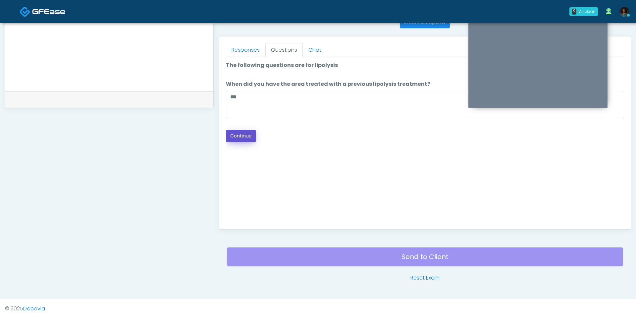
click at [244, 133] on button "Continue" at bounding box center [241, 136] width 30 height 12
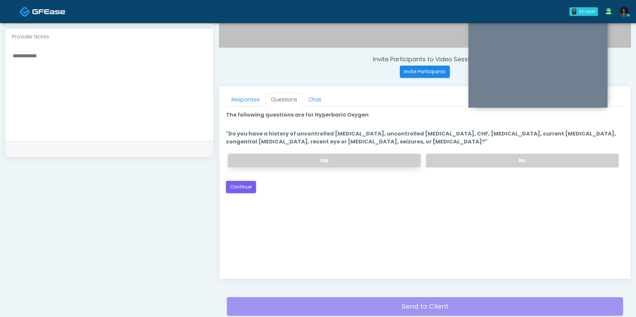
scroll to position [226, 0]
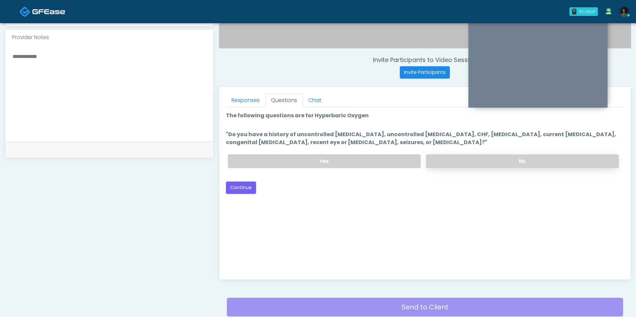
click at [447, 157] on label "No" at bounding box center [522, 161] width 193 height 14
click at [254, 189] on button "Continue" at bounding box center [241, 187] width 30 height 12
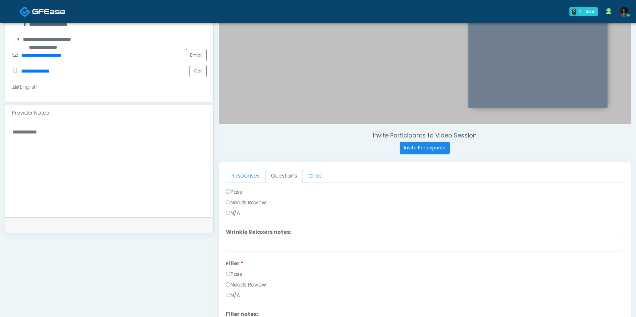
scroll to position [0, 0]
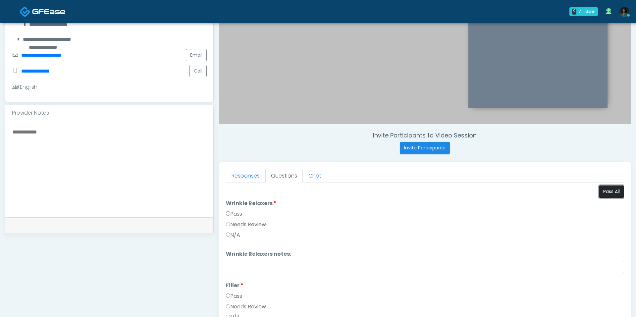
click at [613, 188] on button "Pass All" at bounding box center [611, 191] width 25 height 12
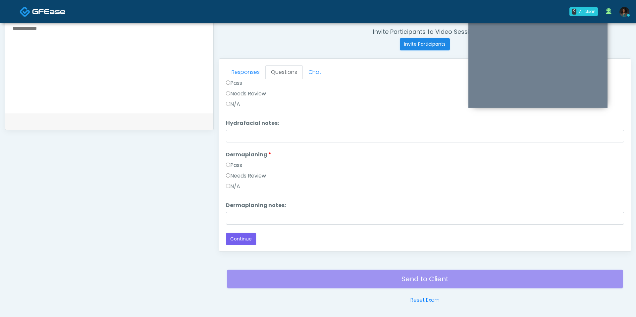
scroll to position [276, 0]
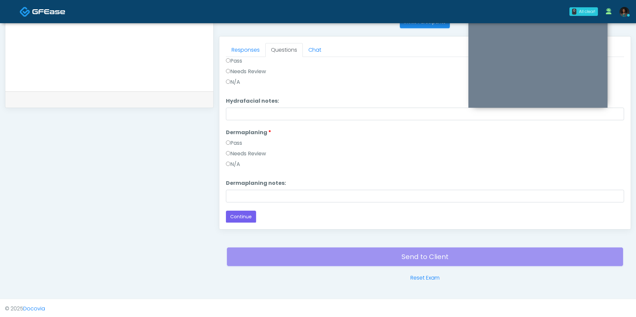
click at [258, 216] on div "Back Continue" at bounding box center [425, 217] width 398 height 12
click at [245, 216] on button "Continue" at bounding box center [241, 217] width 30 height 12
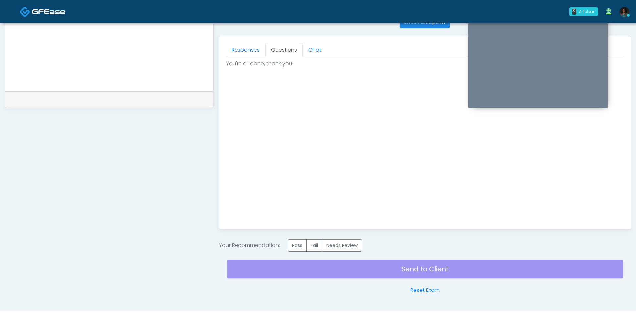
scroll to position [0, 0]
click at [296, 242] on label "Pass" at bounding box center [297, 245] width 19 height 12
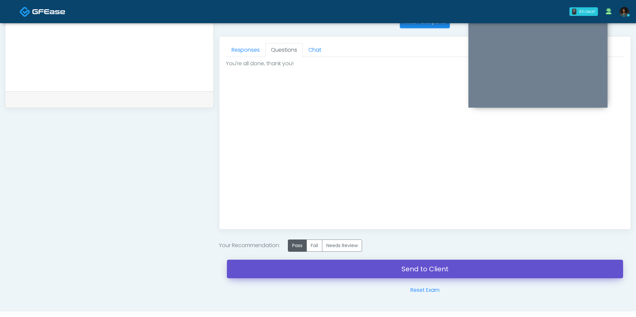
click at [304, 260] on link "Send to Client" at bounding box center [425, 269] width 396 height 19
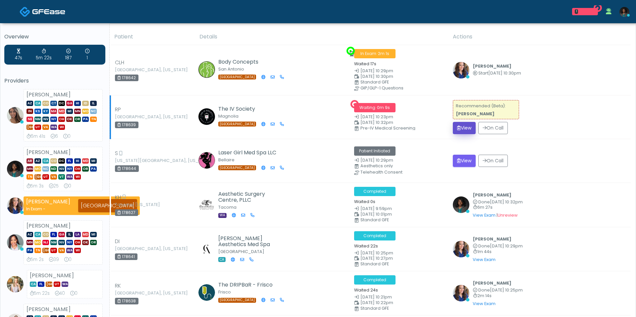
click at [466, 131] on button "View" at bounding box center [464, 128] width 23 height 12
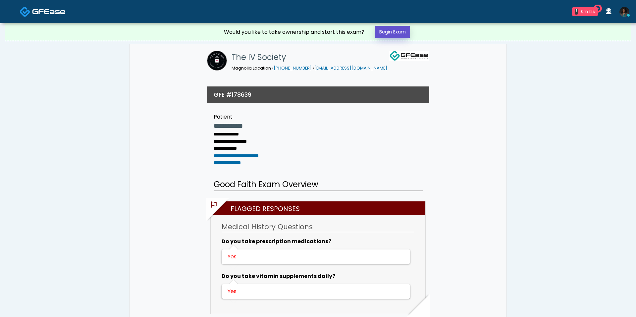
click at [393, 36] on link "Begin Exam" at bounding box center [392, 32] width 35 height 12
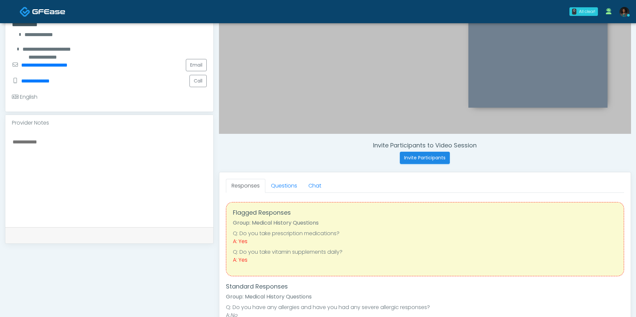
scroll to position [152, 0]
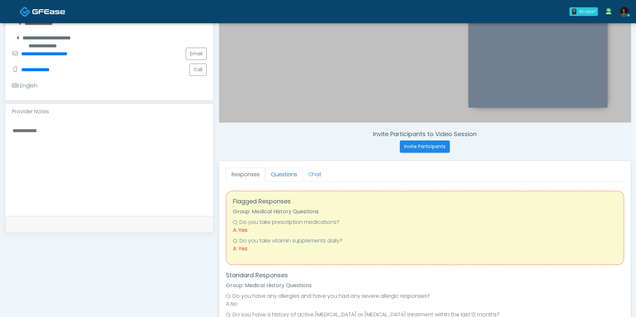
click at [288, 178] on link "Questions" at bounding box center [283, 175] width 37 height 14
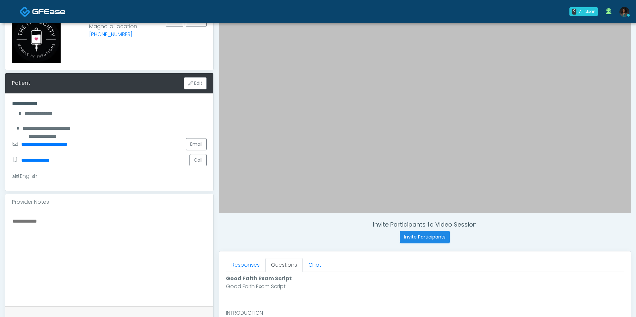
scroll to position [192, 0]
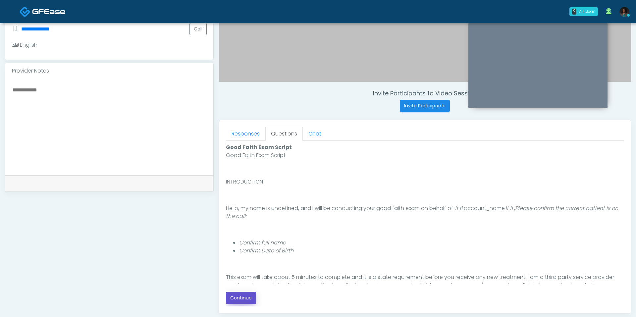
click at [248, 298] on button "Continue" at bounding box center [241, 298] width 30 height 12
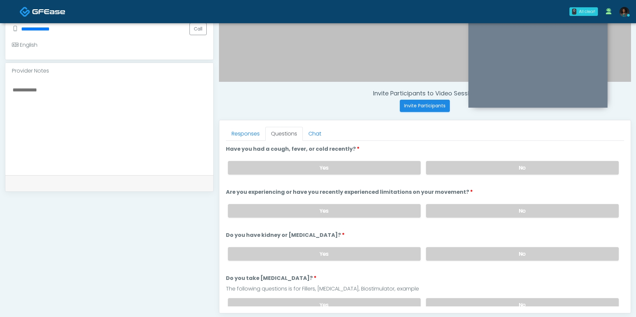
scroll to position [276, 0]
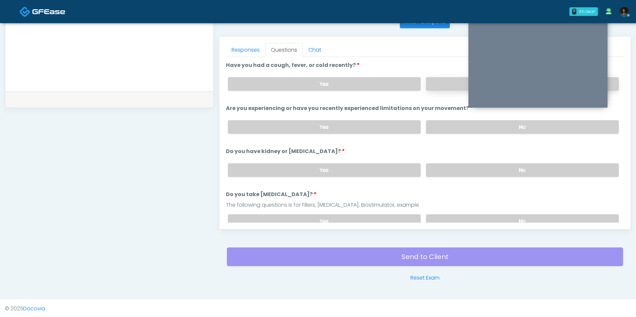
click at [436, 86] on label "No" at bounding box center [522, 84] width 193 height 14
click at [438, 122] on label "No" at bounding box center [522, 127] width 193 height 14
click at [444, 165] on label "No" at bounding box center [522, 170] width 193 height 14
click at [448, 217] on label "No" at bounding box center [522, 221] width 193 height 14
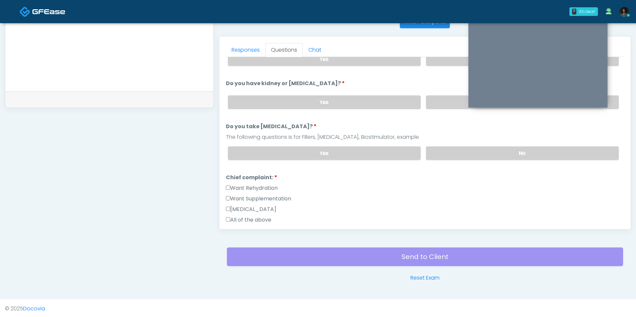
scroll to position [91, 0]
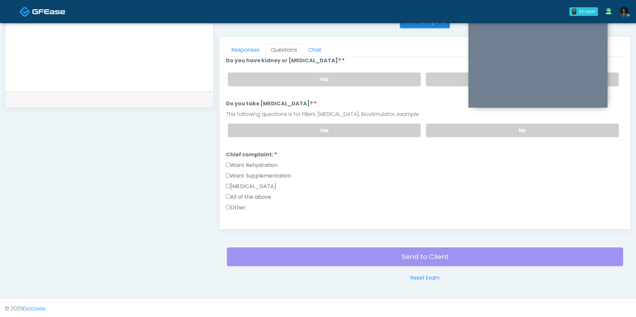
click at [267, 162] on label "Want Rehydration" at bounding box center [252, 165] width 52 height 8
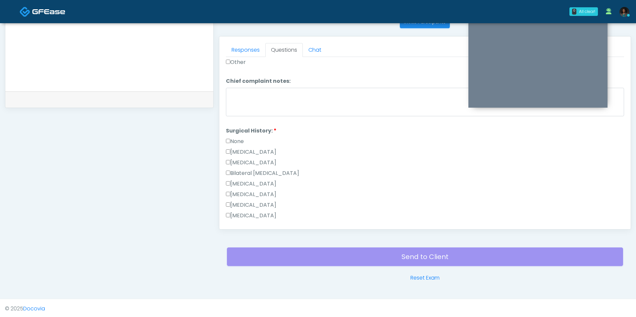
scroll to position [273, 0]
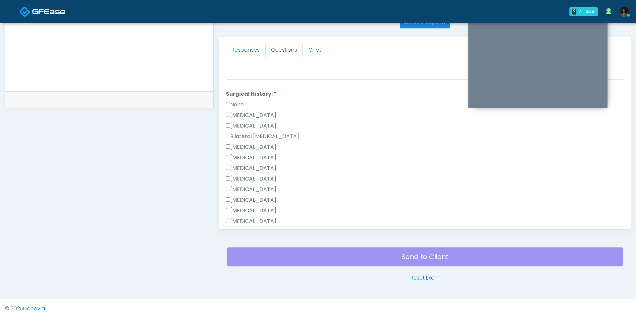
click at [259, 123] on label "Hysterectomy" at bounding box center [251, 126] width 50 height 8
click at [261, 218] on label "Tonsillectomy" at bounding box center [251, 221] width 50 height 8
click at [256, 196] on label "Cholecystectomy" at bounding box center [251, 200] width 50 height 8
click at [261, 199] on label "Cholecystectomy" at bounding box center [251, 200] width 50 height 8
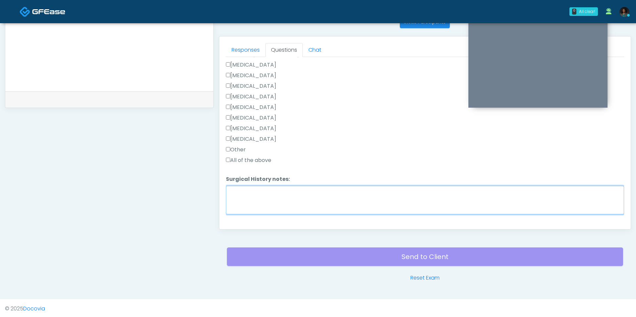
click at [261, 199] on textarea "Surgical History notes:" at bounding box center [425, 200] width 398 height 28
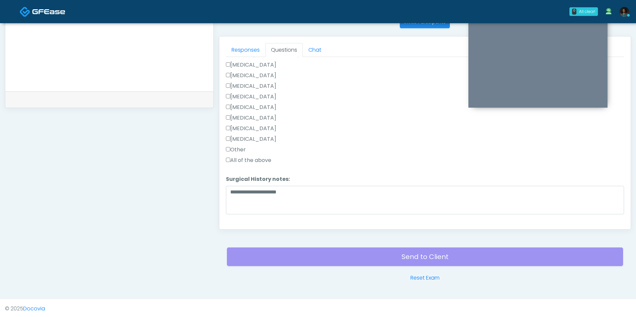
click at [263, 127] on label "Appendectomy" at bounding box center [251, 129] width 50 height 8
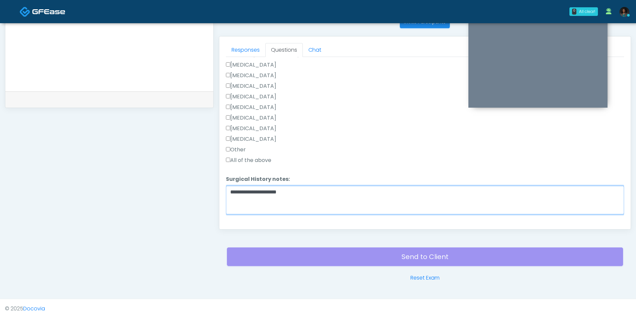
click at [298, 196] on textarea "**********" at bounding box center [425, 200] width 398 height 28
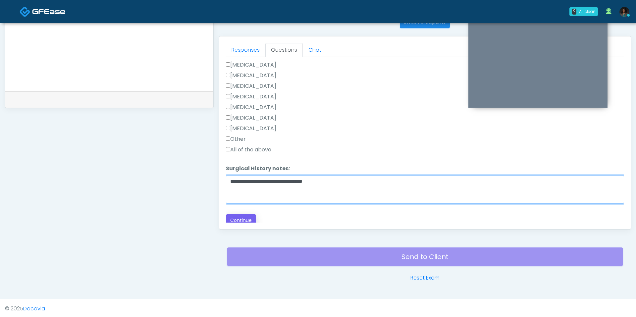
type textarea "**********"
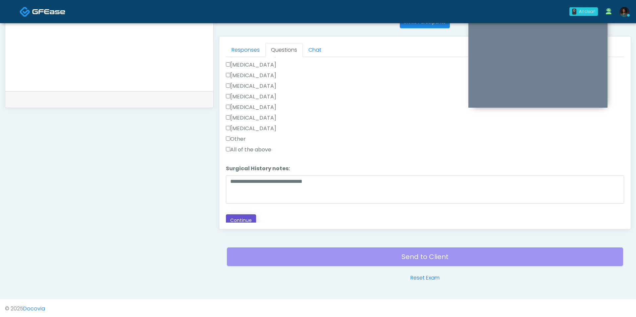
click at [250, 215] on button "Continue" at bounding box center [241, 220] width 30 height 12
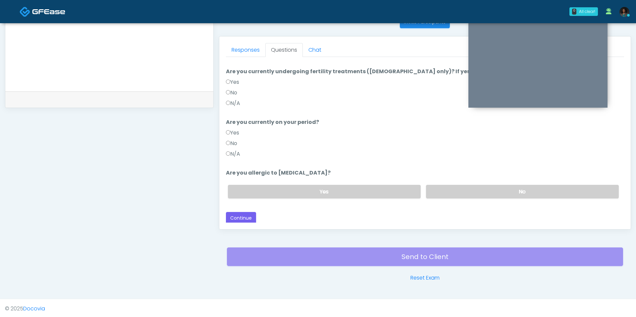
scroll to position [0, 0]
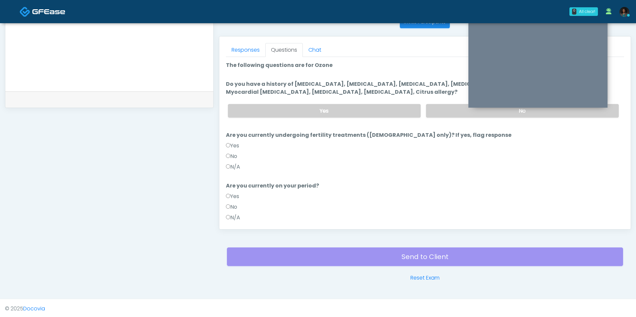
click at [235, 165] on label "N/A" at bounding box center [233, 167] width 14 height 8
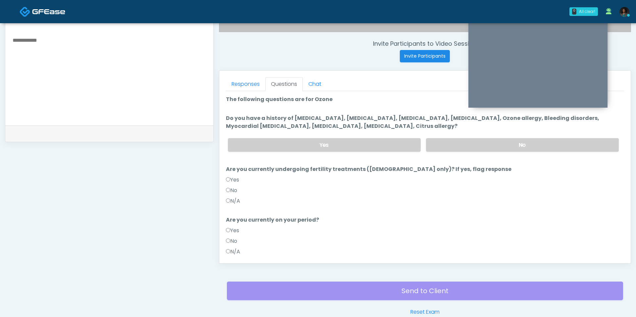
scroll to position [241, 0]
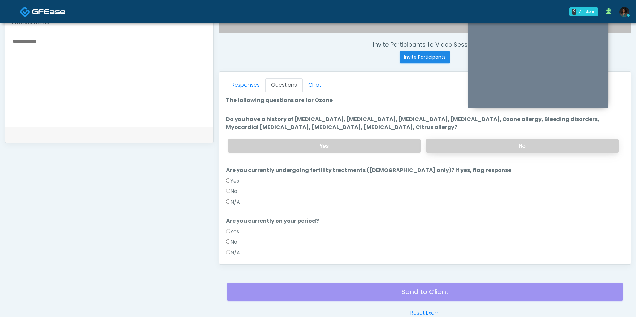
click at [452, 145] on label "No" at bounding box center [522, 146] width 193 height 14
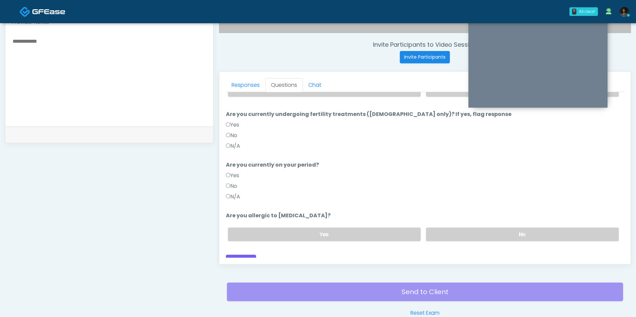
scroll to position [64, 0]
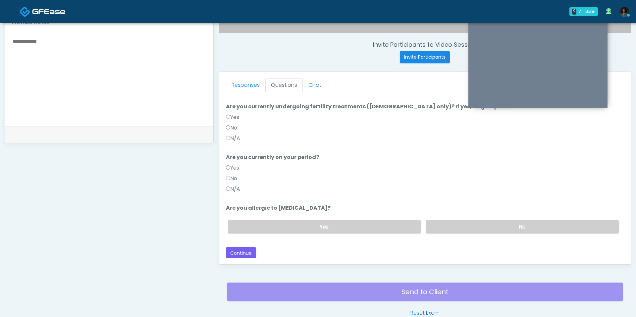
click at [233, 190] on label "N/A" at bounding box center [233, 189] width 14 height 8
click at [232, 178] on label "No" at bounding box center [231, 179] width 11 height 8
click at [236, 124] on label "No" at bounding box center [231, 128] width 11 height 8
click at [440, 222] on label "No" at bounding box center [522, 227] width 193 height 14
click at [245, 251] on button "Continue" at bounding box center [241, 253] width 30 height 12
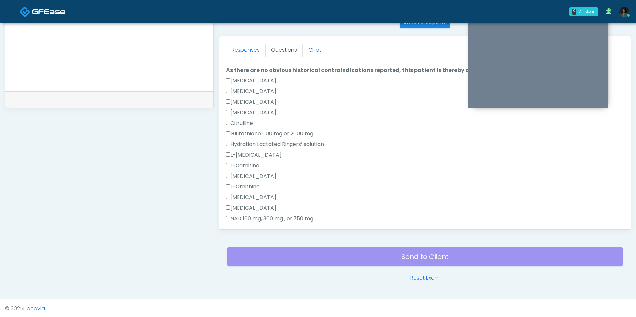
scroll to position [0, 0]
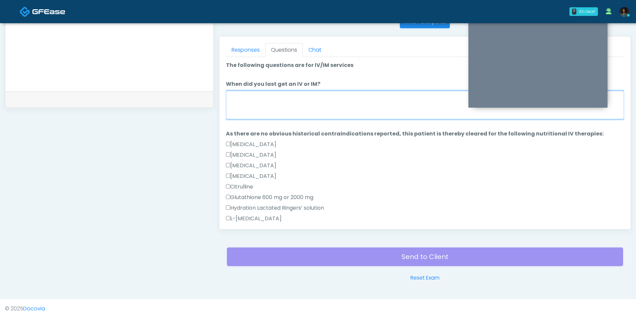
click at [297, 107] on textarea "When did you last get an IV or IM?" at bounding box center [425, 105] width 398 height 28
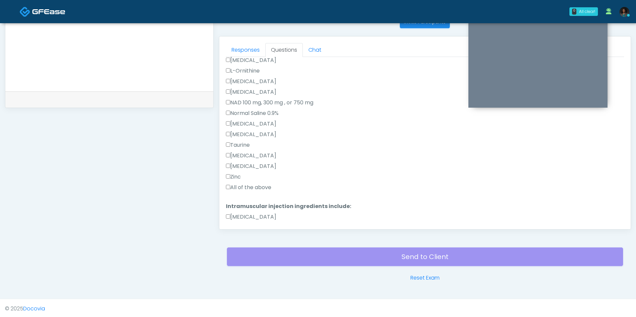
scroll to position [194, 0]
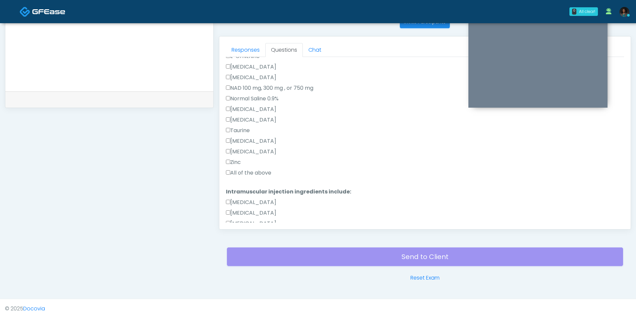
type textarea "**********"
click at [255, 176] on div "All of the above" at bounding box center [425, 174] width 398 height 11
click at [255, 174] on label "All of the above" at bounding box center [248, 173] width 45 height 8
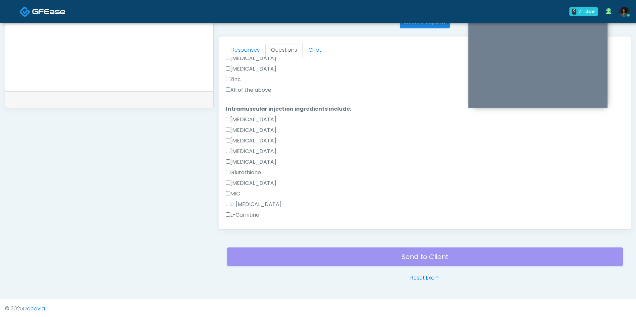
scroll to position [412, 0]
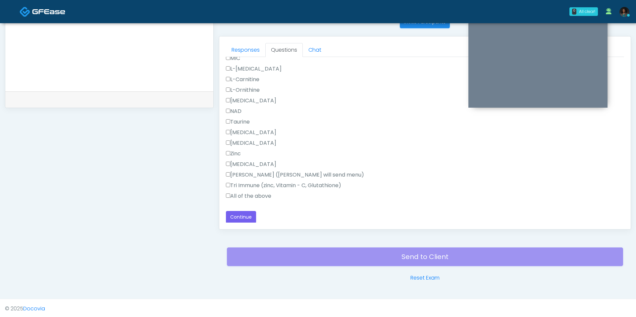
click at [248, 196] on label "All of the above" at bounding box center [248, 196] width 45 height 8
click at [245, 215] on button "Continue" at bounding box center [241, 217] width 30 height 12
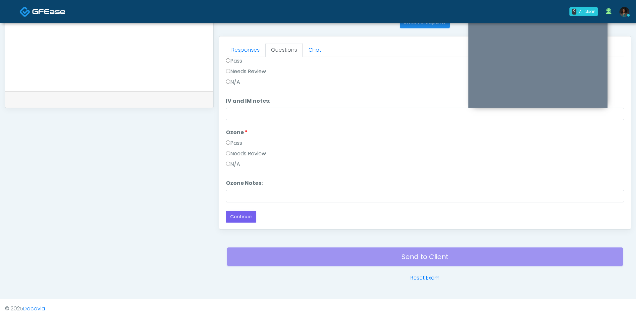
scroll to position [0, 0]
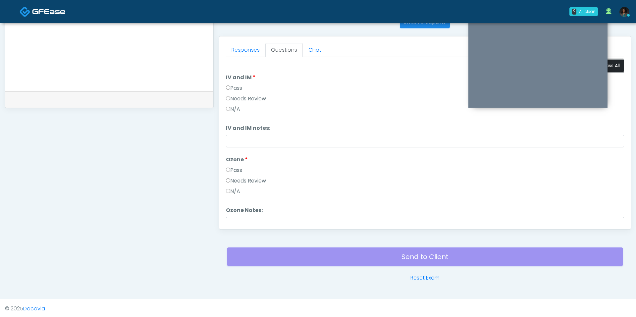
click at [614, 68] on button "Pass All" at bounding box center [611, 66] width 25 height 12
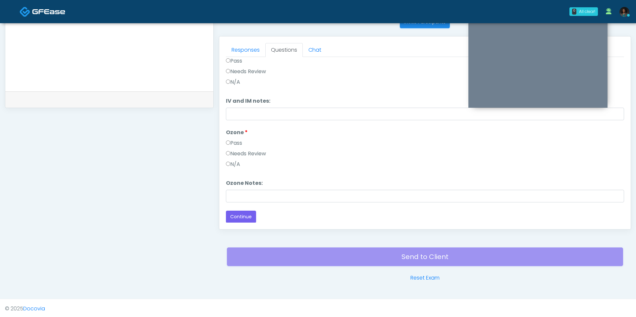
click at [243, 209] on div "Loading... Connecting to your agent... Please wait while we prepare your person…" at bounding box center [425, 127] width 398 height 190
click at [248, 212] on button "Continue" at bounding box center [241, 217] width 30 height 12
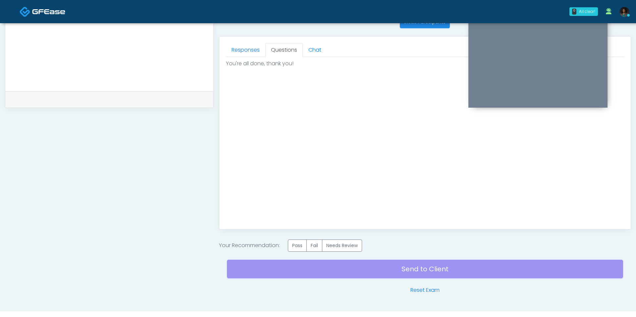
scroll to position [0, 0]
click at [300, 246] on label "Pass" at bounding box center [297, 245] width 19 height 12
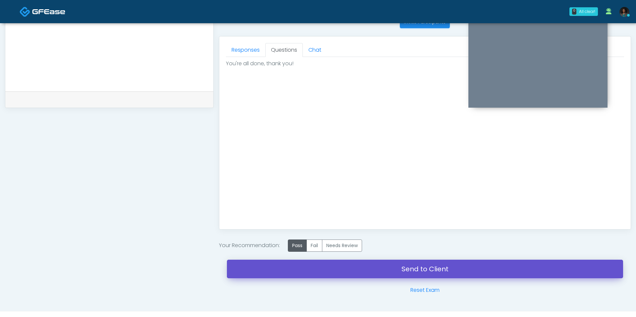
click at [355, 267] on link "Send to Client" at bounding box center [425, 269] width 396 height 19
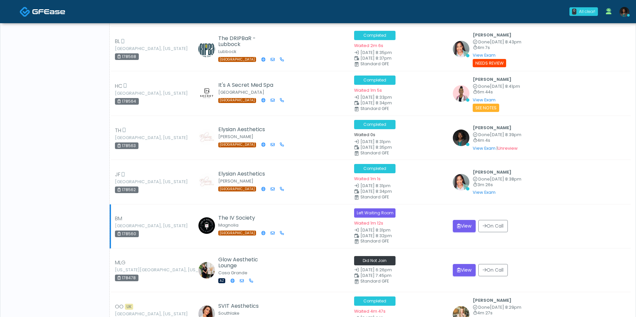
scroll to position [2816, 0]
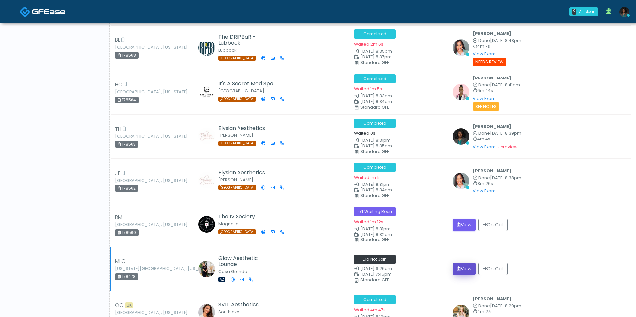
click at [465, 263] on button "View" at bounding box center [464, 269] width 23 height 12
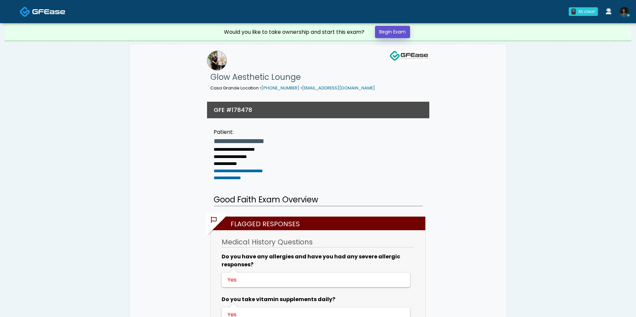
click at [393, 34] on link "Begin Exam" at bounding box center [392, 32] width 35 height 12
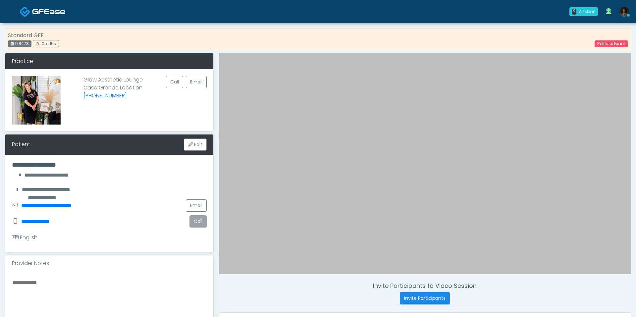
click at [201, 224] on button "Call" at bounding box center [197, 221] width 17 height 12
click at [25, 42] on div "178478" at bounding box center [20, 43] width 24 height 7
copy div "178478"
click at [619, 45] on link "Release Exam" at bounding box center [610, 43] width 33 height 7
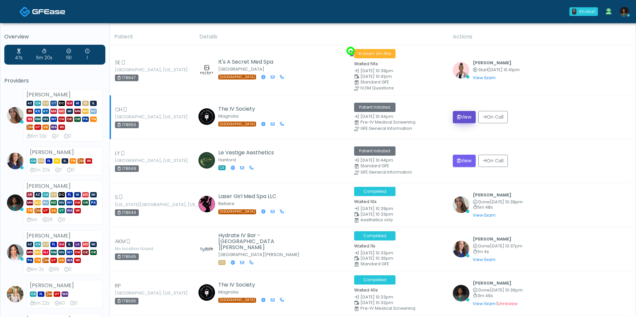
click at [462, 121] on button "View" at bounding box center [464, 117] width 23 height 12
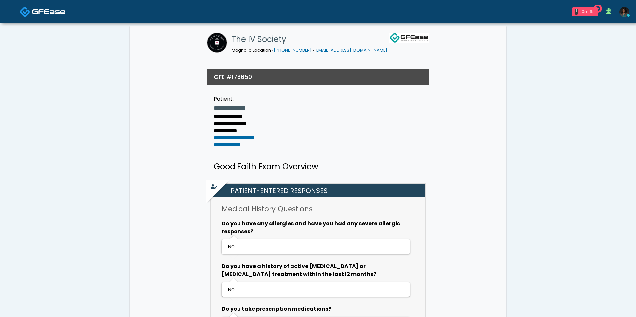
click at [583, 10] on div "0m 6s" at bounding box center [588, 12] width 15 height 6
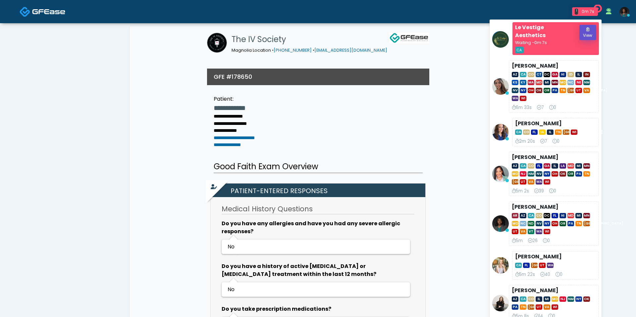
click at [582, 36] on button "View" at bounding box center [587, 32] width 17 height 15
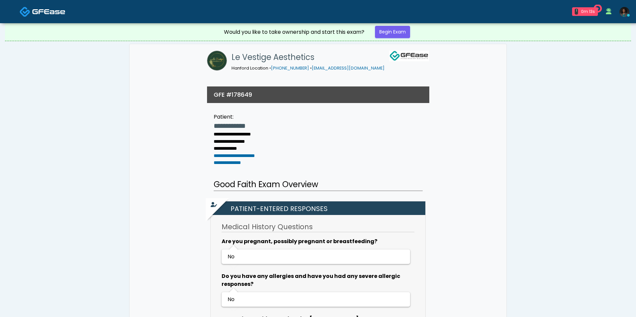
click at [400, 39] on div "Would you like to take ownership and start this exam? Begin Exam" at bounding box center [318, 32] width 199 height 18
click at [400, 38] on div "Would you like to take ownership and start this exam? Begin Exam" at bounding box center [318, 32] width 199 height 18
click at [398, 30] on link "Begin Exam" at bounding box center [392, 32] width 35 height 12
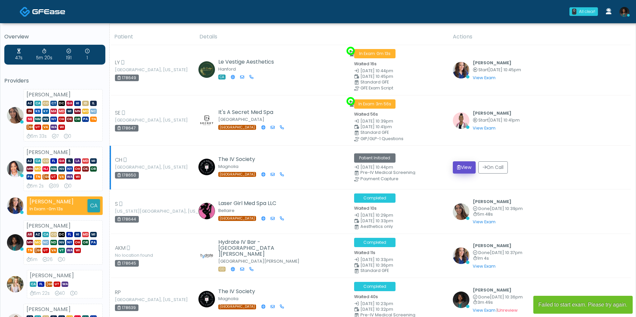
click at [470, 169] on button "View" at bounding box center [464, 167] width 23 height 12
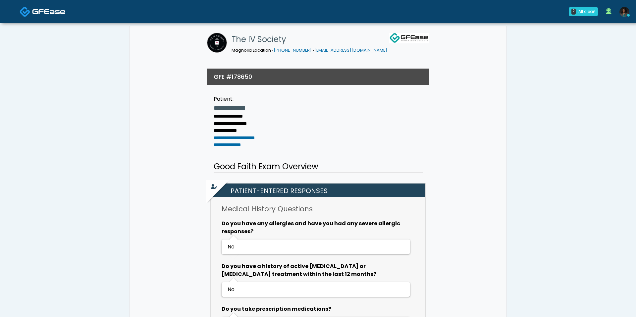
click at [46, 11] on img at bounding box center [48, 11] width 33 height 7
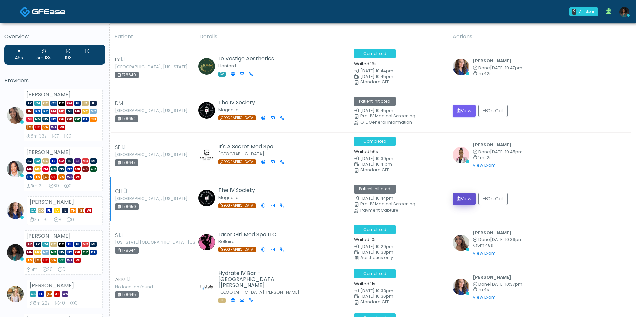
click at [461, 197] on icon "submit" at bounding box center [459, 198] width 4 height 5
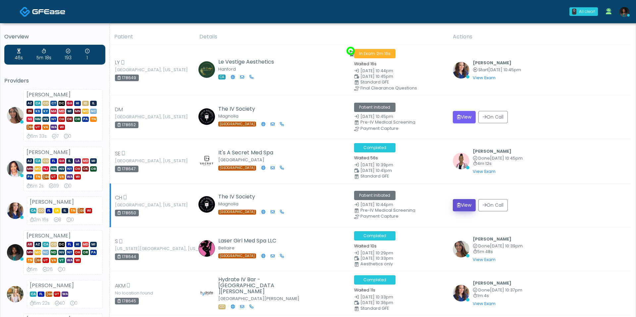
click at [466, 206] on button "View" at bounding box center [464, 205] width 23 height 12
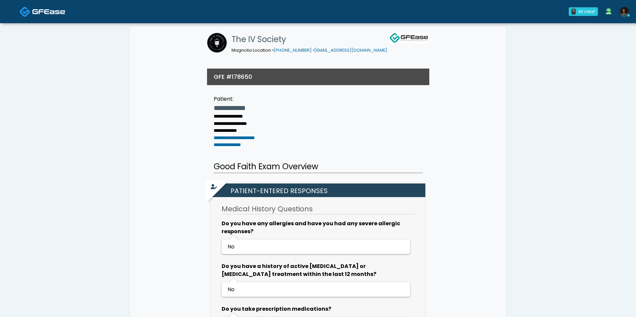
click at [38, 4] on link at bounding box center [43, 12] width 46 height 22
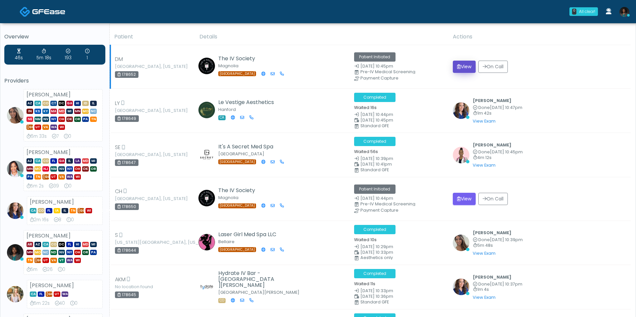
click at [459, 70] on button "View" at bounding box center [464, 67] width 23 height 12
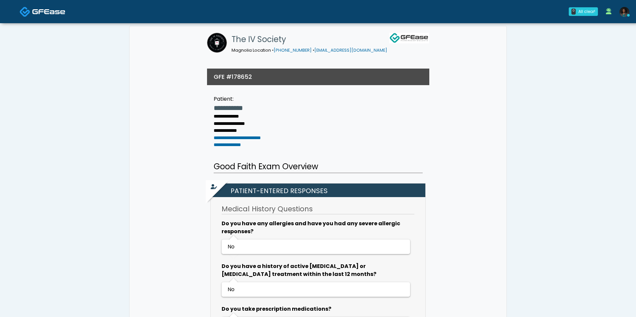
click at [42, 9] on img at bounding box center [48, 11] width 33 height 7
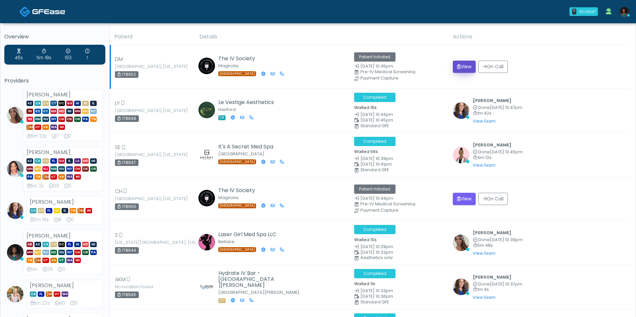
click at [465, 68] on button "View" at bounding box center [464, 67] width 23 height 12
click at [465, 65] on button "View" at bounding box center [464, 67] width 23 height 12
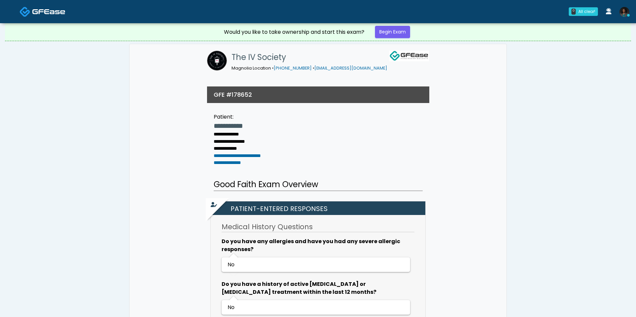
click at [392, 32] on link "Begin Exam" at bounding box center [392, 32] width 35 height 12
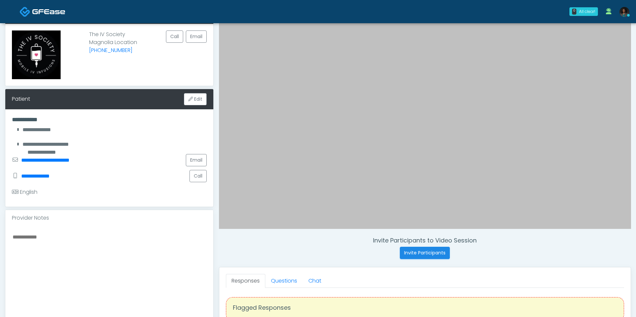
scroll to position [48, 0]
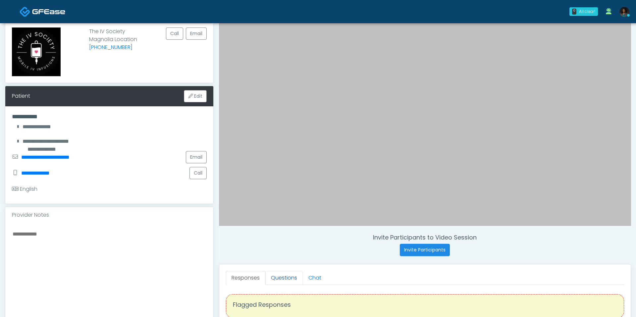
click at [292, 273] on link "Questions" at bounding box center [283, 278] width 37 height 14
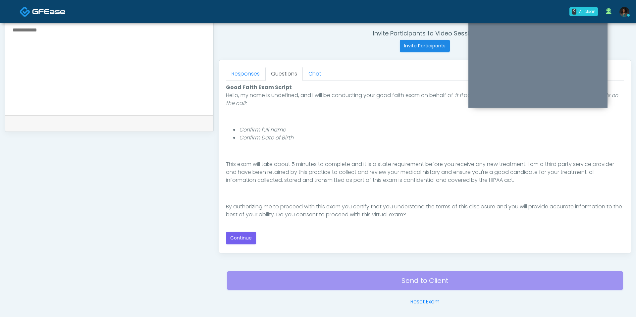
scroll to position [253, 0]
click at [242, 238] on button "Continue" at bounding box center [241, 237] width 30 height 12
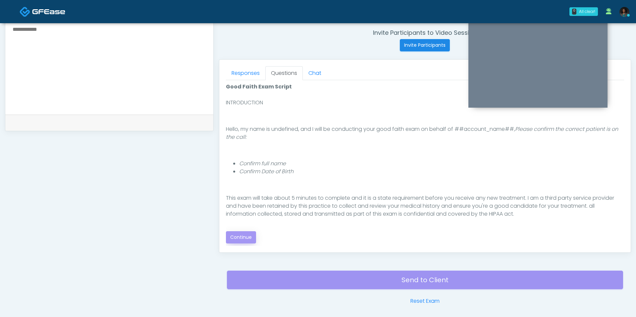
scroll to position [276, 0]
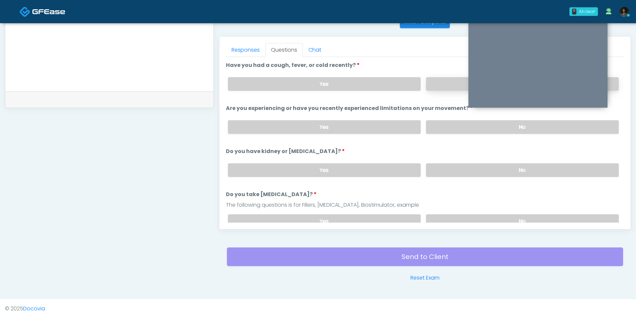
click at [439, 80] on label "No" at bounding box center [522, 84] width 193 height 14
click at [434, 124] on label "No" at bounding box center [522, 127] width 193 height 14
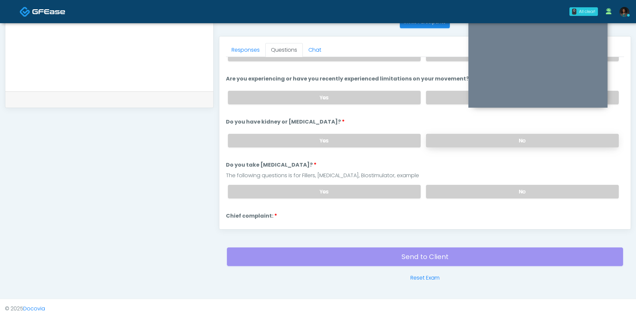
click at [438, 138] on label "No" at bounding box center [522, 141] width 193 height 14
click at [437, 180] on div "Yes No" at bounding box center [423, 192] width 401 height 24
click at [431, 191] on label "No" at bounding box center [522, 192] width 193 height 14
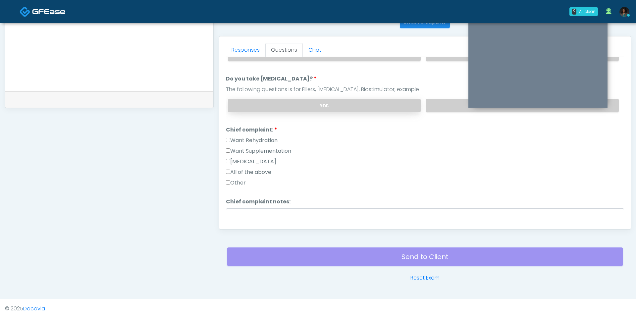
scroll to position [124, 0]
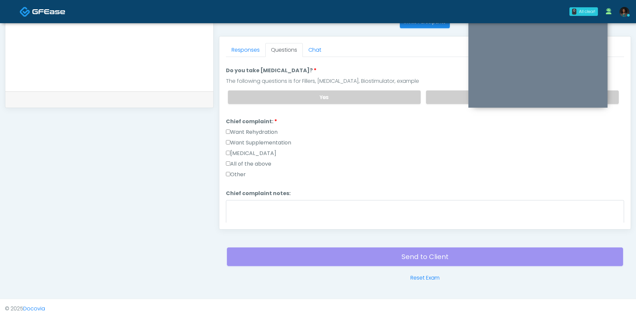
click at [256, 131] on label "Want Rehydration" at bounding box center [252, 132] width 52 height 8
click at [258, 140] on label "Want Supplementation" at bounding box center [258, 143] width 65 height 8
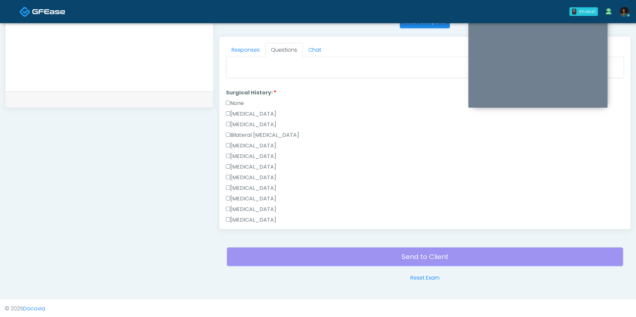
scroll to position [275, 0]
click at [240, 99] on label "None" at bounding box center [235, 103] width 18 height 8
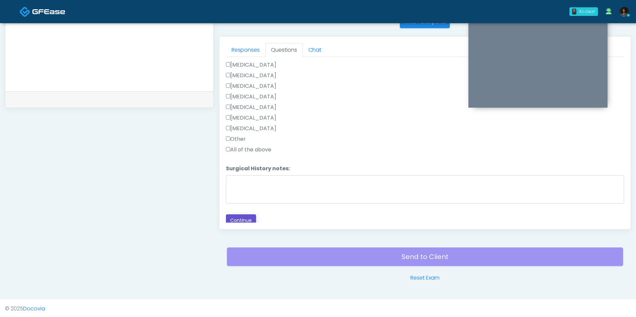
click at [242, 214] on button "Continue" at bounding box center [241, 220] width 30 height 12
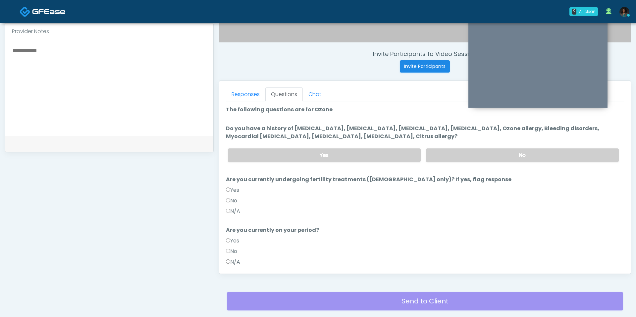
scroll to position [225, 0]
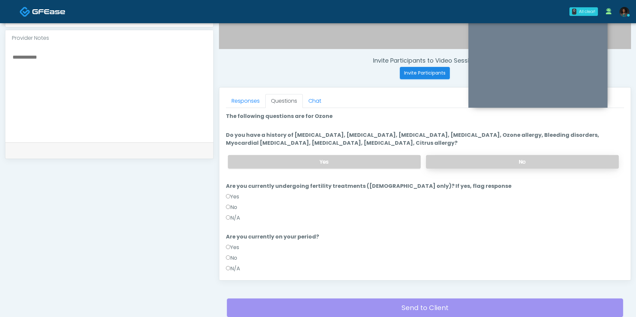
click at [450, 165] on label "No" at bounding box center [522, 162] width 193 height 14
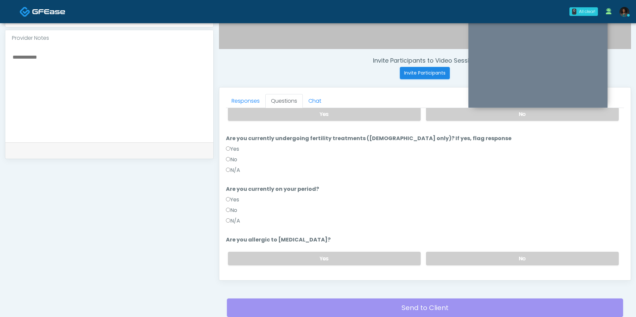
scroll to position [49, 0]
click at [233, 205] on label "No" at bounding box center [231, 209] width 11 height 8
click at [236, 218] on label "N/A" at bounding box center [233, 220] width 14 height 8
click at [236, 169] on label "N/A" at bounding box center [233, 169] width 14 height 8
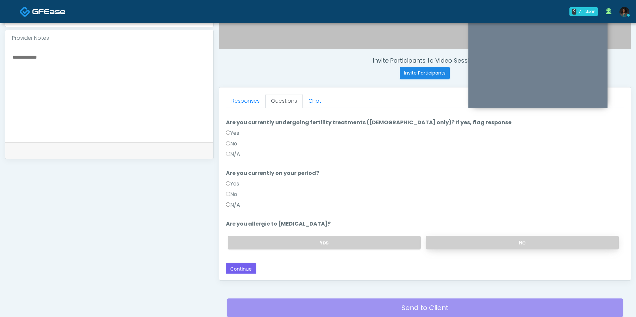
click at [454, 244] on label "No" at bounding box center [522, 243] width 193 height 14
click at [250, 265] on button "Continue" at bounding box center [241, 269] width 30 height 12
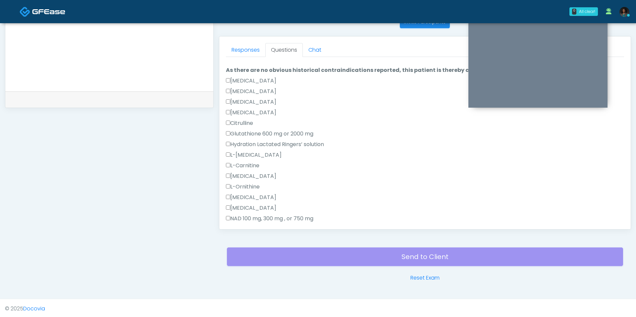
scroll to position [0, 0]
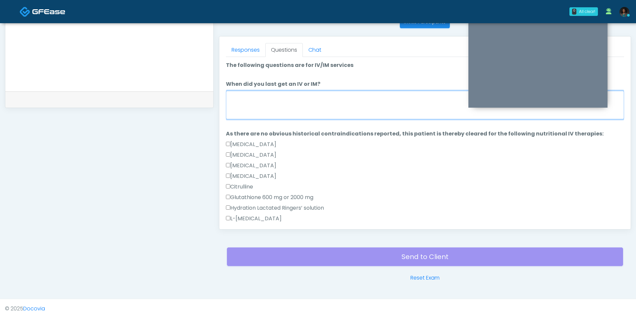
click at [289, 103] on textarea "When did you last get an IV or IM?" at bounding box center [425, 105] width 398 height 28
drag, startPoint x: 245, startPoint y: 104, endPoint x: 213, endPoint y: 85, distance: 37.0
click at [214, 85] on div "Invite Participants to Video Session Invite Participants Responses Questions Ch…" at bounding box center [422, 29] width 417 height 505
type textarea "*"
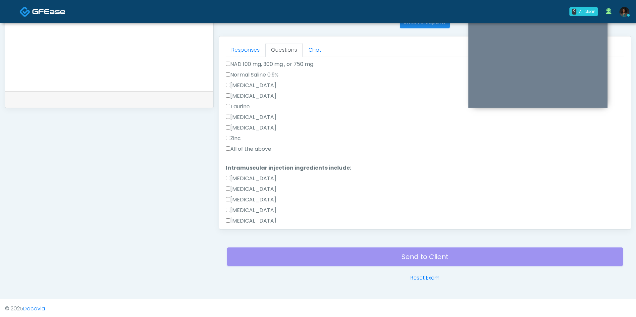
type textarea "**********"
click at [253, 146] on label "All of the above" at bounding box center [248, 149] width 45 height 8
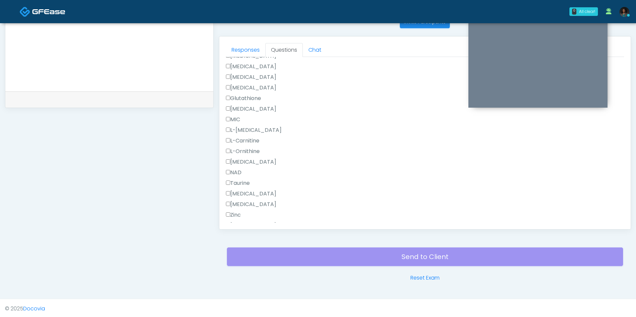
scroll to position [412, 0]
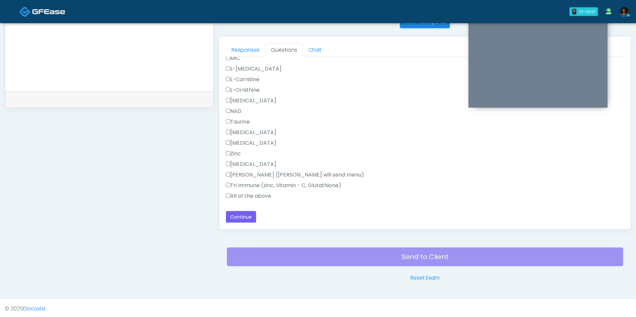
click at [243, 196] on label "All of the above" at bounding box center [248, 196] width 45 height 8
click at [243, 219] on button "Continue" at bounding box center [241, 217] width 30 height 12
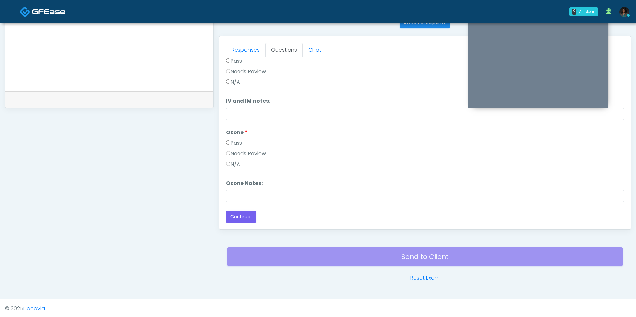
scroll to position [0, 0]
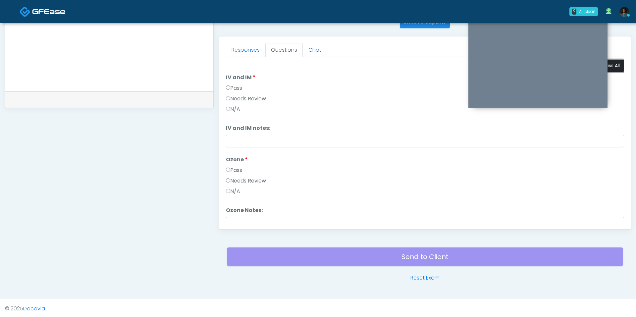
click at [615, 65] on button "Pass All" at bounding box center [611, 66] width 25 height 12
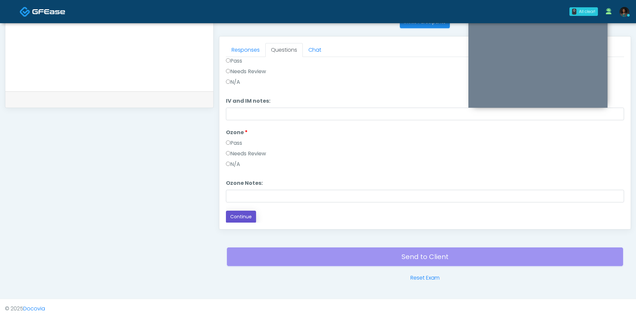
click at [237, 216] on button "Continue" at bounding box center [241, 217] width 30 height 12
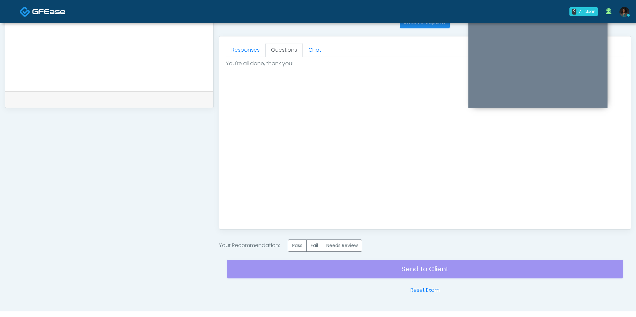
click at [287, 247] on div "Your Recommendation: Pass Fail Needs Review" at bounding box center [425, 245] width 412 height 12
click at [294, 247] on label "Pass" at bounding box center [297, 245] width 19 height 12
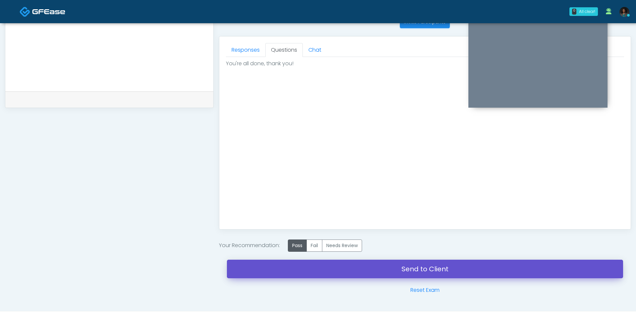
click at [345, 265] on link "Send to Client" at bounding box center [425, 269] width 396 height 19
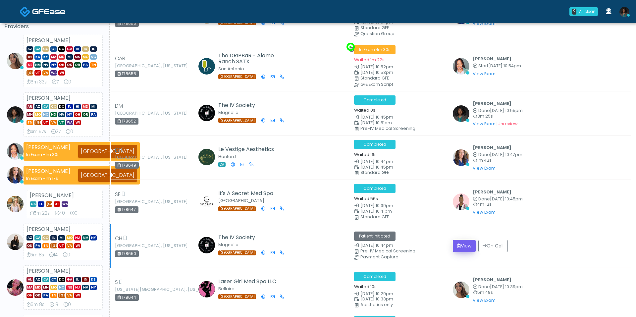
scroll to position [54, 0]
click at [465, 245] on button "View" at bounding box center [464, 246] width 23 height 12
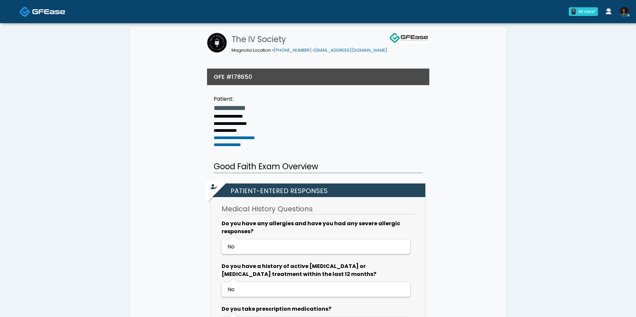
click at [42, 10] on img at bounding box center [48, 11] width 33 height 7
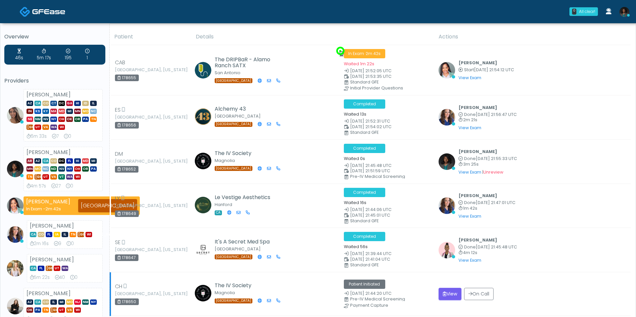
scroll to position [57, 0]
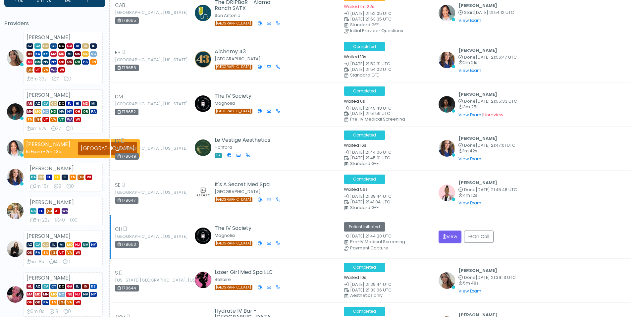
click at [431, 237] on div "Patient Initiated 2025-10-08 21:44:20 UTC Pre-IV Medical Screening Payment Capt…" at bounding box center [387, 236] width 87 height 28
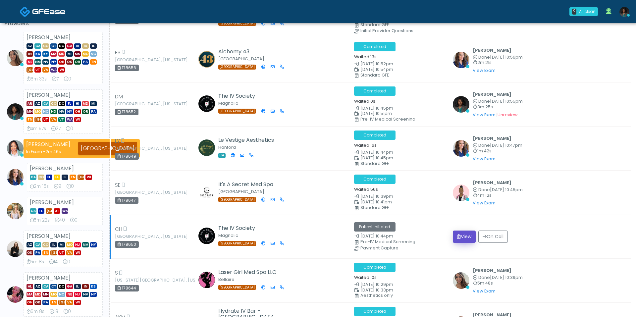
click at [468, 236] on button "View" at bounding box center [464, 237] width 23 height 12
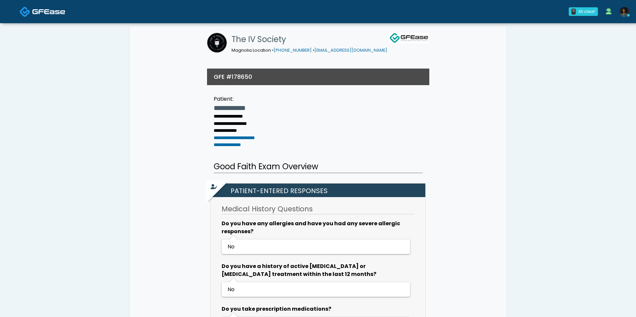
click at [28, 5] on link at bounding box center [43, 12] width 46 height 22
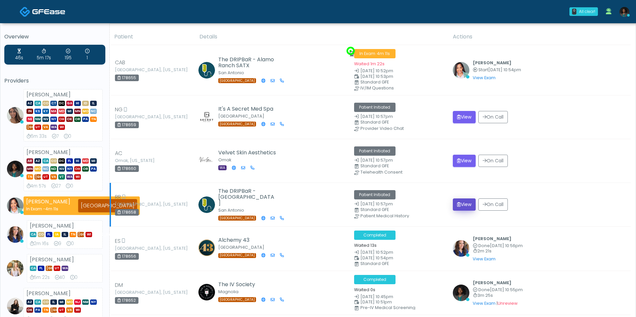
click at [461, 204] on icon "submit" at bounding box center [459, 204] width 4 height 5
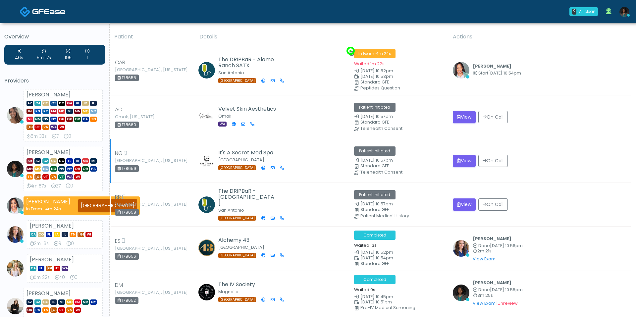
click at [386, 177] on td "Patient Initiated [DATE] 10:57pm Standard GFE Telehealth Consent" at bounding box center [399, 161] width 99 height 44
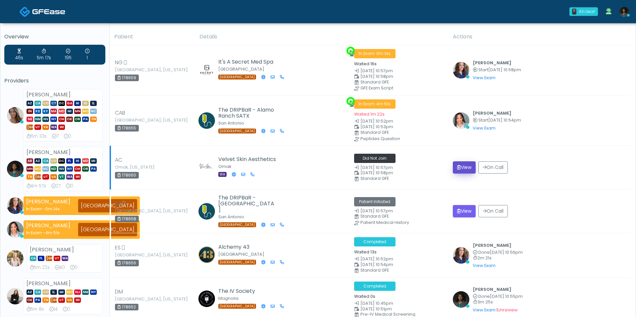
click at [471, 165] on button "View" at bounding box center [464, 167] width 23 height 12
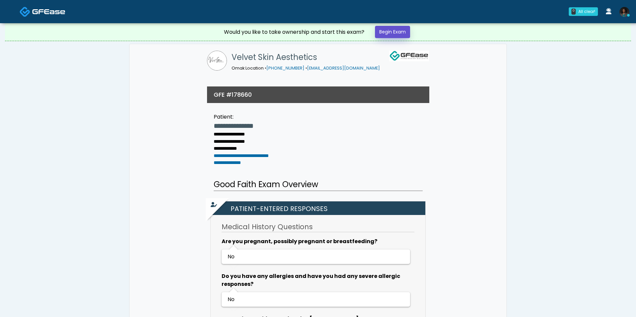
click at [404, 34] on link "Begin Exam" at bounding box center [392, 32] width 35 height 12
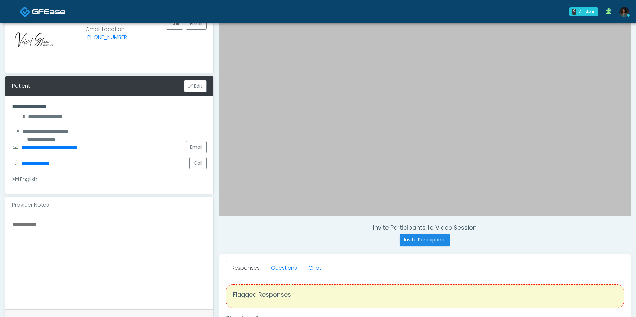
scroll to position [64, 0]
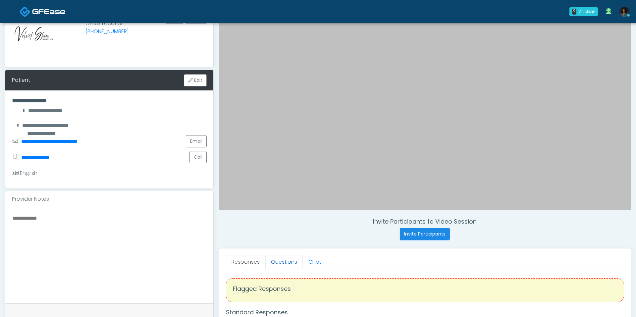
click at [282, 259] on link "Questions" at bounding box center [283, 262] width 37 height 14
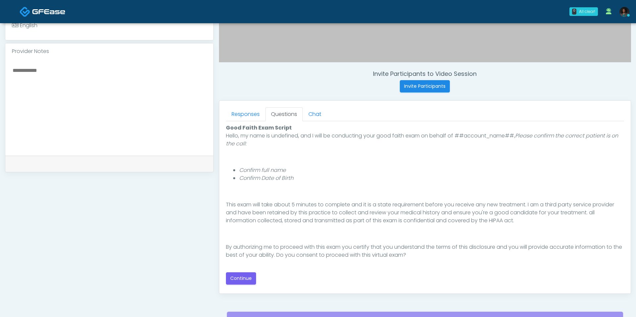
scroll to position [276, 0]
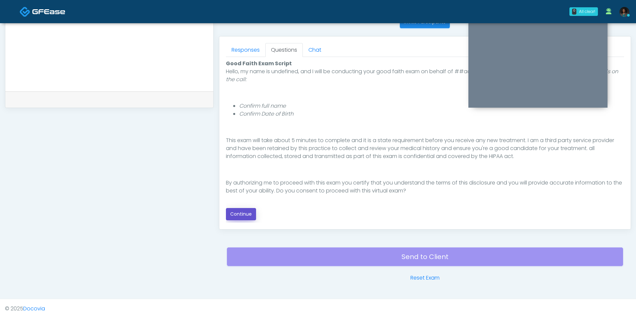
click at [242, 212] on button "Continue" at bounding box center [241, 214] width 30 height 12
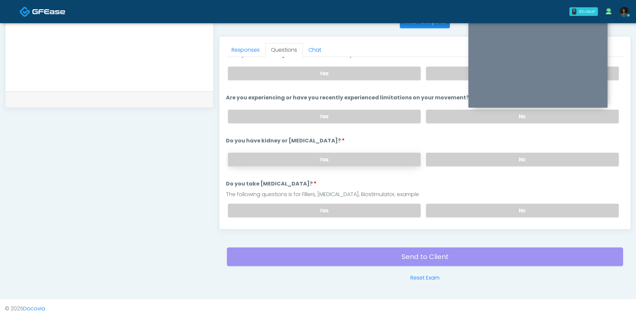
scroll to position [0, 0]
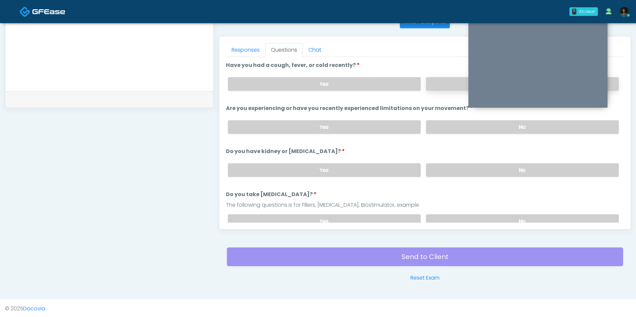
click at [437, 85] on label "No" at bounding box center [522, 84] width 193 height 14
click at [439, 121] on label "No" at bounding box center [522, 127] width 193 height 14
click at [452, 165] on label "No" at bounding box center [522, 170] width 193 height 14
click at [459, 220] on label "No" at bounding box center [522, 221] width 193 height 14
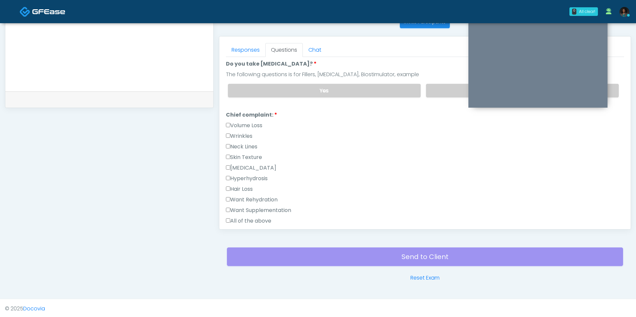
scroll to position [131, 0]
click at [255, 197] on label "Want Rehydration" at bounding box center [252, 199] width 52 height 8
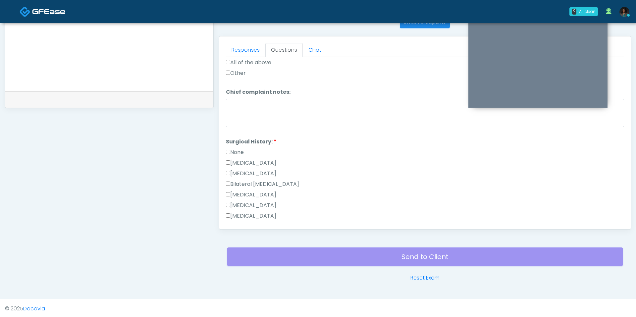
scroll to position [289, 0]
click at [243, 148] on label "None" at bounding box center [235, 152] width 18 height 8
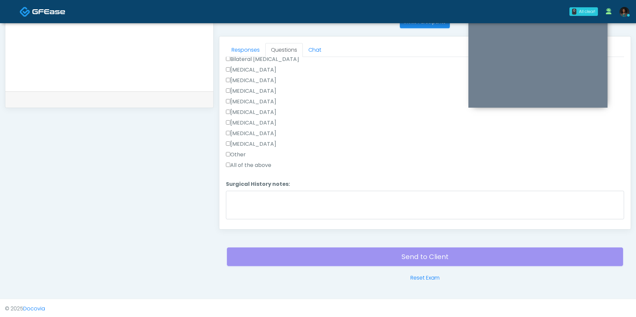
scroll to position [429, 0]
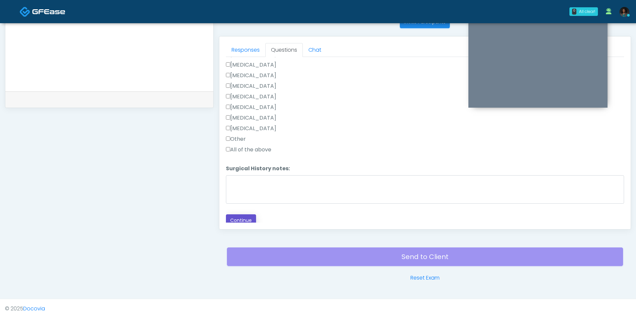
click at [248, 214] on button "Continue" at bounding box center [241, 220] width 30 height 12
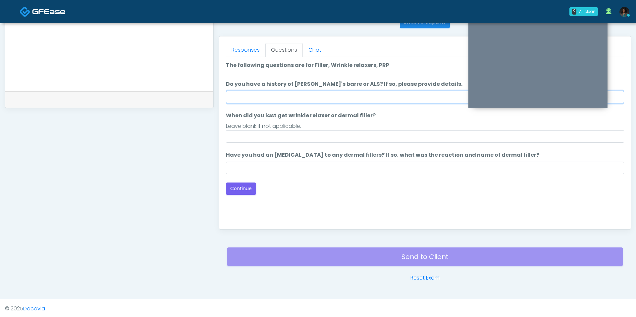
click at [296, 93] on input "Do you have a history of Guillain's barre or ALS? If so, please provide details." at bounding box center [425, 97] width 398 height 13
type input "**"
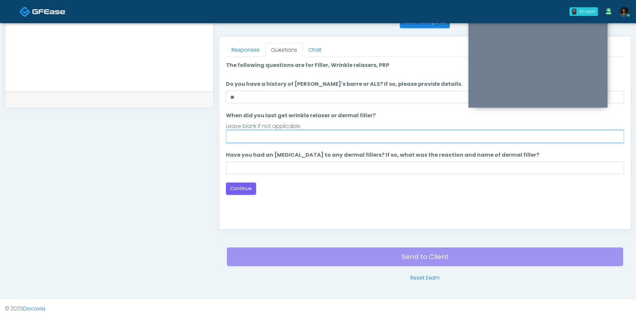
click at [301, 139] on input "When did you last get wrinkle relaxer or dermal filler?" at bounding box center [425, 136] width 398 height 13
type input "***"
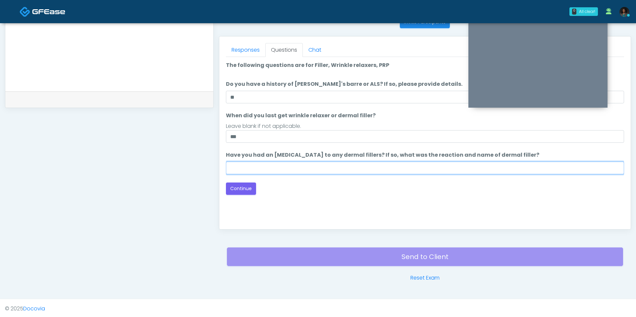
click at [248, 168] on input "Have you had an allergic response to any dermal fillers? If so, what was the re…" at bounding box center [425, 168] width 398 height 13
type input "***"
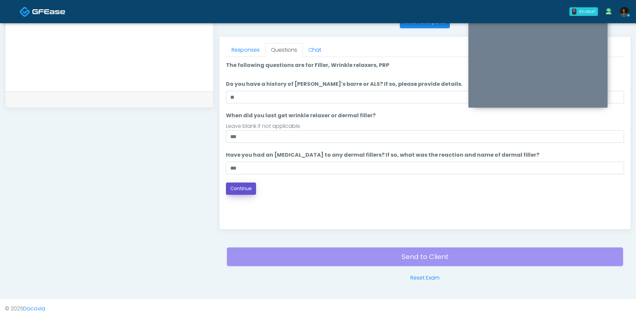
click at [248, 187] on button "Continue" at bounding box center [241, 188] width 30 height 12
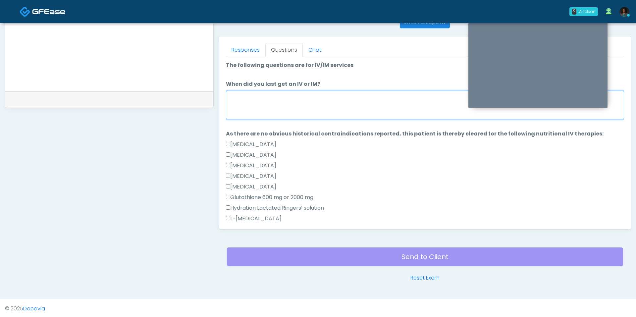
click at [280, 97] on textarea "When did you last get an IV or IM?" at bounding box center [425, 105] width 398 height 28
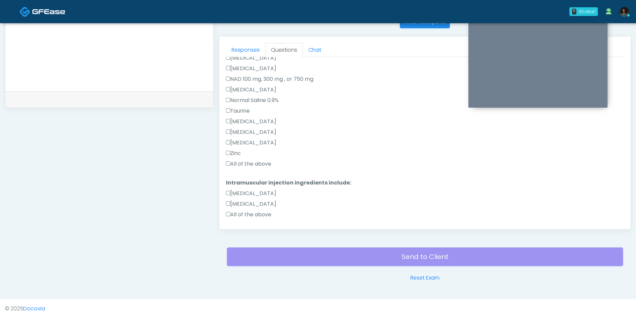
scroll to position [223, 0]
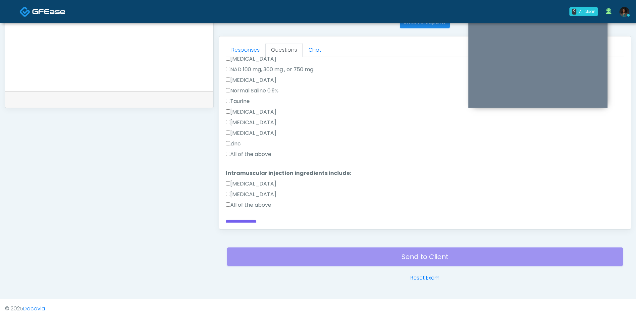
type textarea "***"
click at [258, 151] on label "All of the above" at bounding box center [248, 154] width 45 height 8
click at [260, 201] on label "All of the above" at bounding box center [248, 205] width 45 height 8
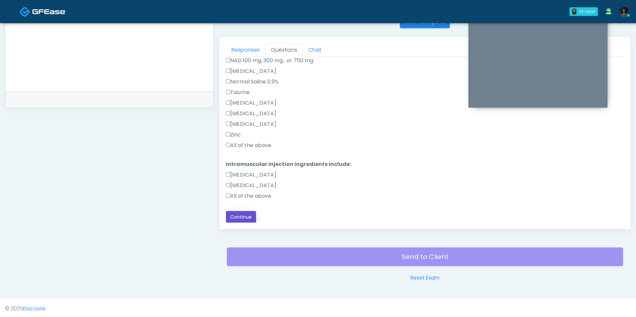
click at [248, 219] on button "Continue" at bounding box center [241, 217] width 30 height 12
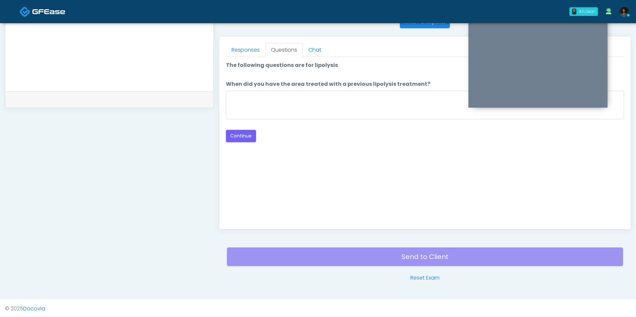
scroll to position [0, 0]
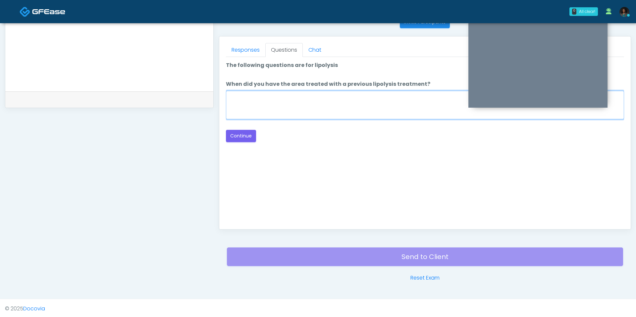
click at [333, 96] on textarea "When did you have the area treated with a previous lipolysis treatment?" at bounding box center [425, 105] width 398 height 28
type textarea "***"
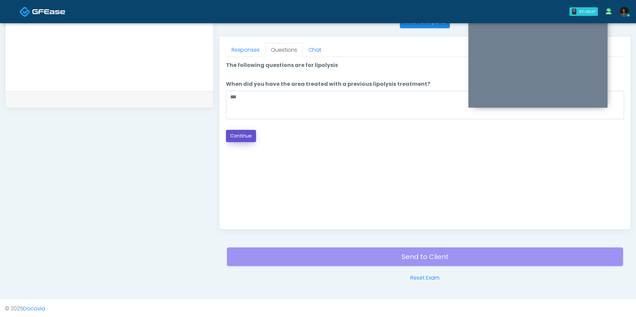
click at [248, 130] on button "Continue" at bounding box center [241, 136] width 30 height 12
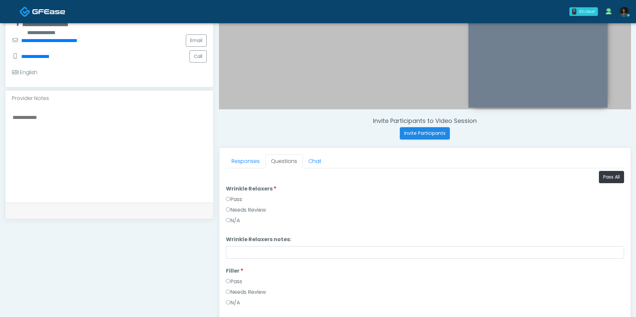
scroll to position [157, 0]
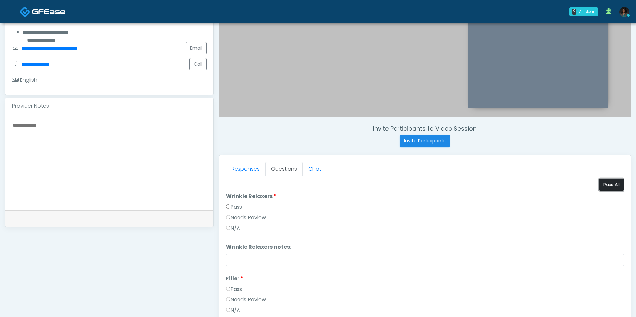
click at [609, 188] on button "Pass All" at bounding box center [611, 185] width 25 height 12
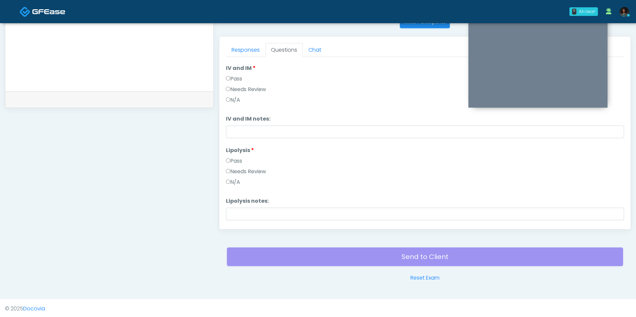
scroll to position [438, 0]
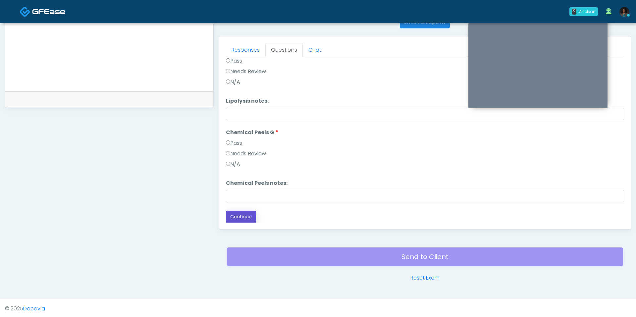
click at [246, 217] on button "Continue" at bounding box center [241, 217] width 30 height 12
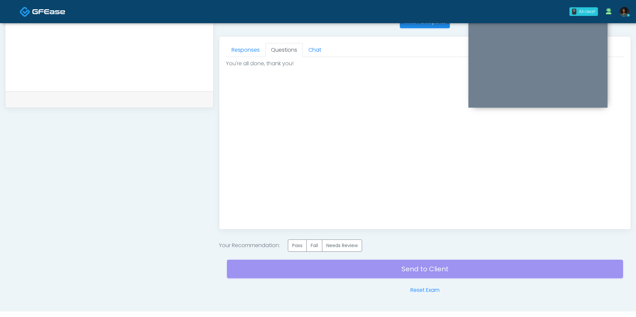
scroll to position [0, 0]
click at [297, 239] on label "Pass" at bounding box center [297, 245] width 19 height 12
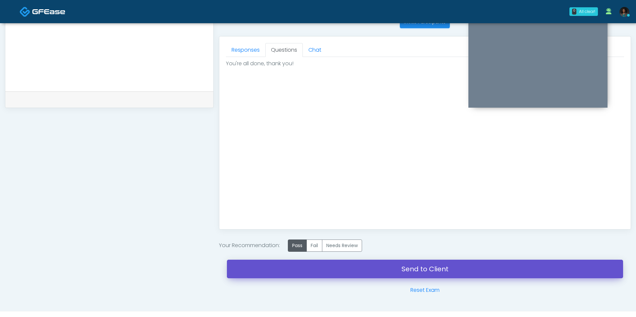
click at [315, 272] on link "Send to Client" at bounding box center [425, 269] width 396 height 19
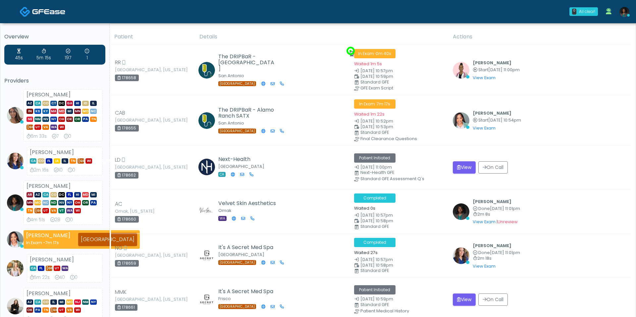
click at [625, 15] on img at bounding box center [624, 12] width 10 height 10
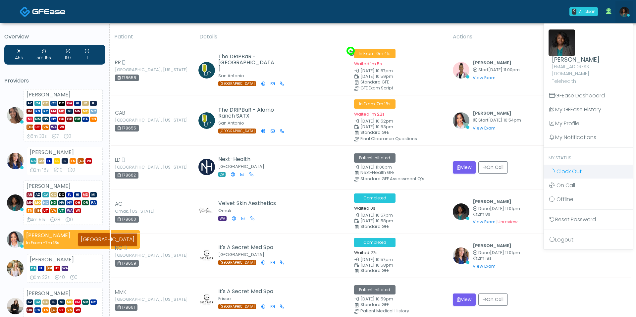
click at [578, 168] on span "Clock Out" at bounding box center [568, 172] width 25 height 8
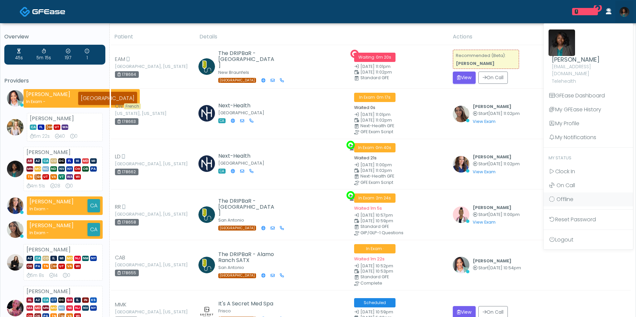
click at [623, 14] on img at bounding box center [624, 12] width 10 height 10
